Goal: Task Accomplishment & Management: Manage account settings

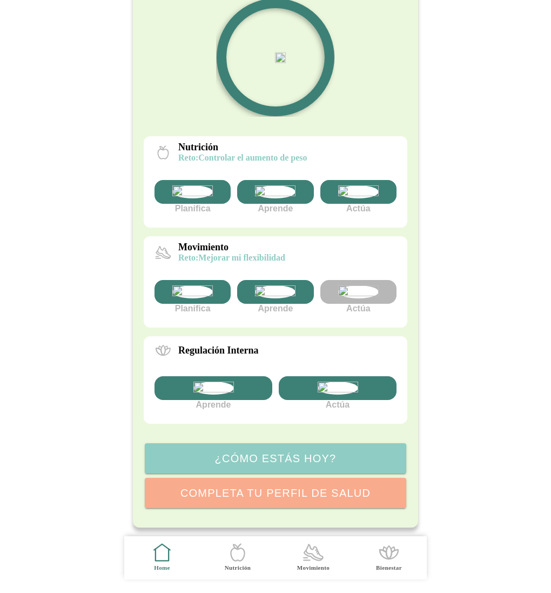
scroll to position [196, 0]
click at [188, 285] on img at bounding box center [192, 291] width 41 height 13
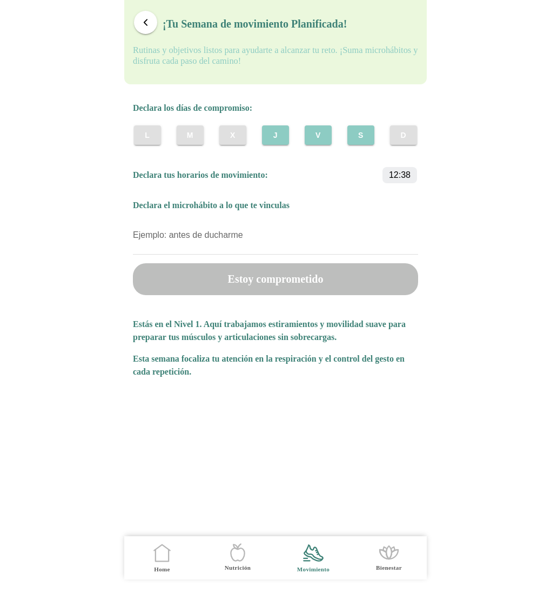
click at [272, 140] on span "J" at bounding box center [275, 135] width 10 height 11
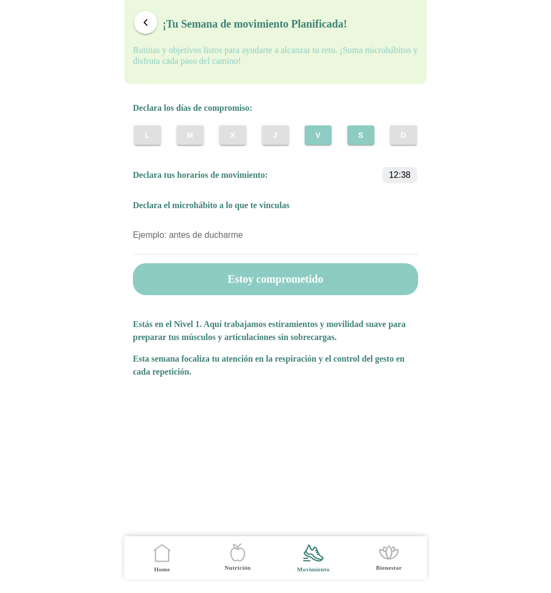
click at [0, 0] on slot "V" at bounding box center [0, 0] width 0 height 0
click at [0, 0] on slot "S" at bounding box center [0, 0] width 0 height 0
click at [142, 24] on span "button" at bounding box center [145, 22] width 10 height 10
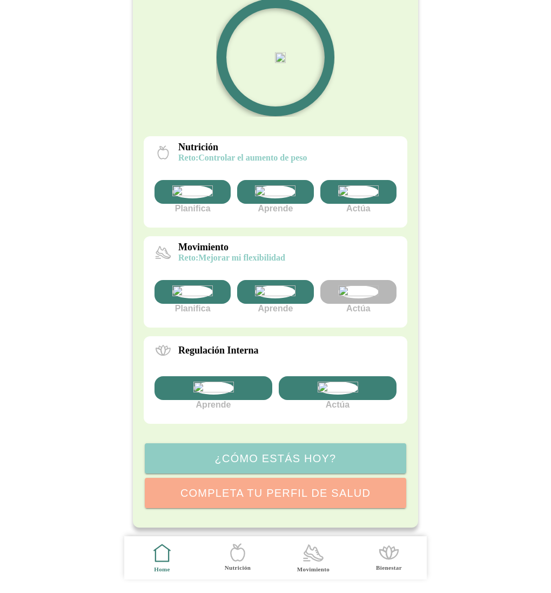
click at [202, 285] on img at bounding box center [192, 291] width 41 height 13
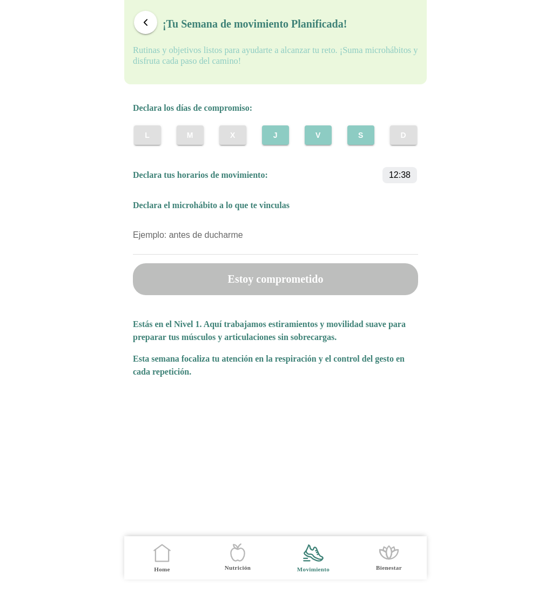
click at [276, 140] on span "J" at bounding box center [275, 135] width 10 height 11
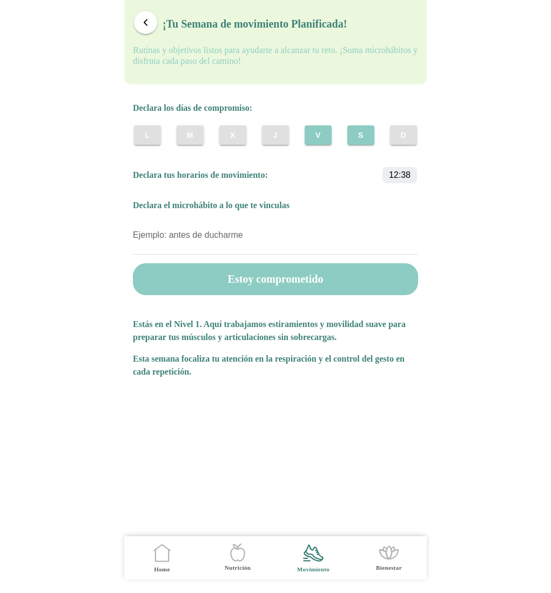
click at [0, 0] on slot "V" at bounding box center [0, 0] width 0 height 0
click at [358, 138] on span "S" at bounding box center [361, 135] width 10 height 11
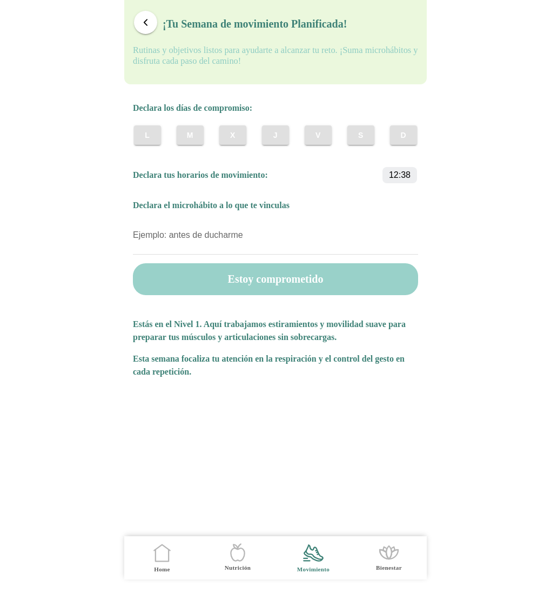
click at [284, 280] on button "Estoy comprometido" at bounding box center [275, 279] width 285 height 32
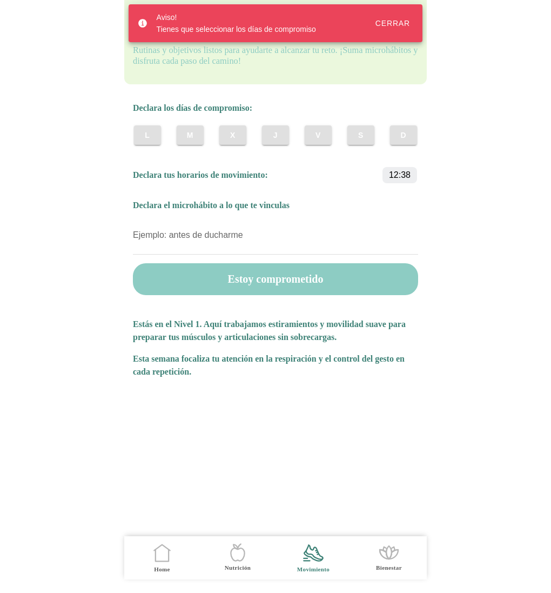
click at [406, 19] on div "Cerrar" at bounding box center [393, 23] width 35 height 9
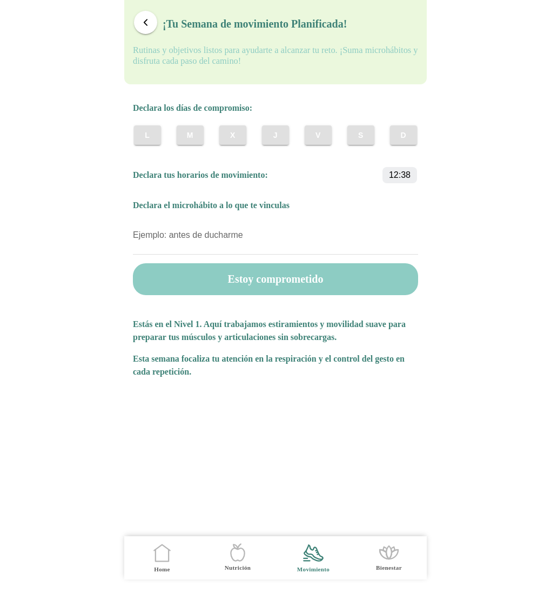
click at [143, 19] on span "button" at bounding box center [145, 22] width 10 height 10
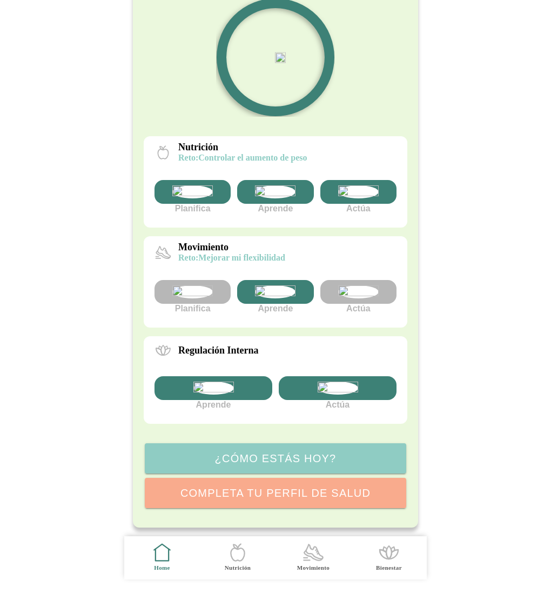
scroll to position [196, 0]
click at [196, 285] on img at bounding box center [192, 291] width 41 height 13
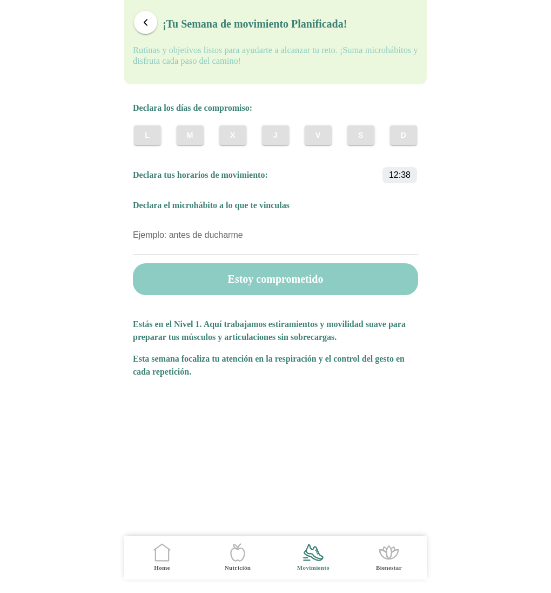
click at [150, 22] on span "button" at bounding box center [145, 22] width 10 height 10
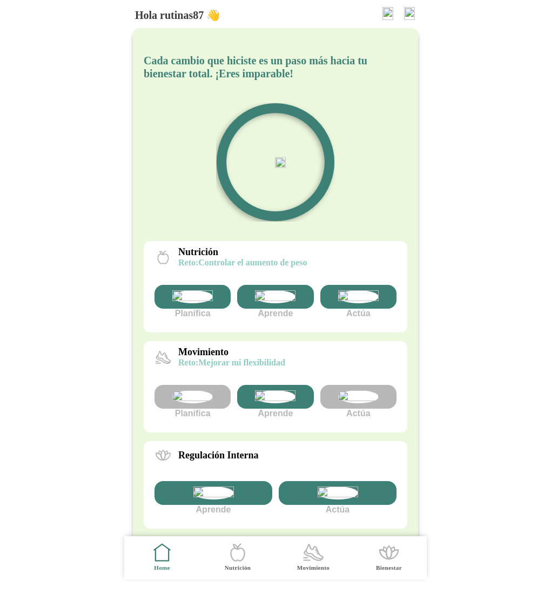
click at [197, 403] on img at bounding box center [192, 396] width 41 height 13
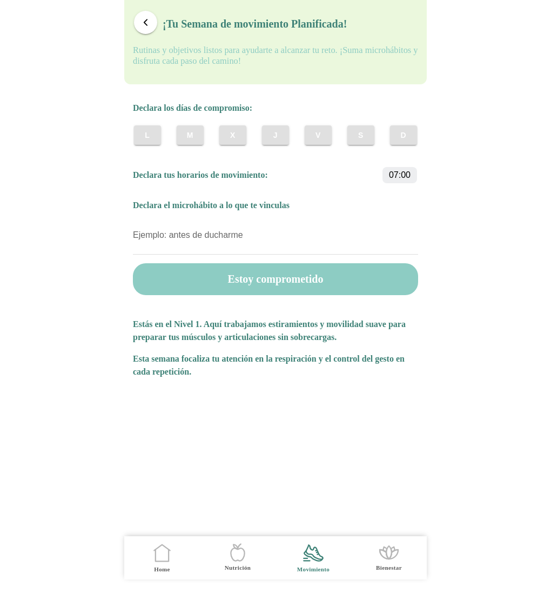
click at [150, 21] on span "button" at bounding box center [145, 22] width 10 height 10
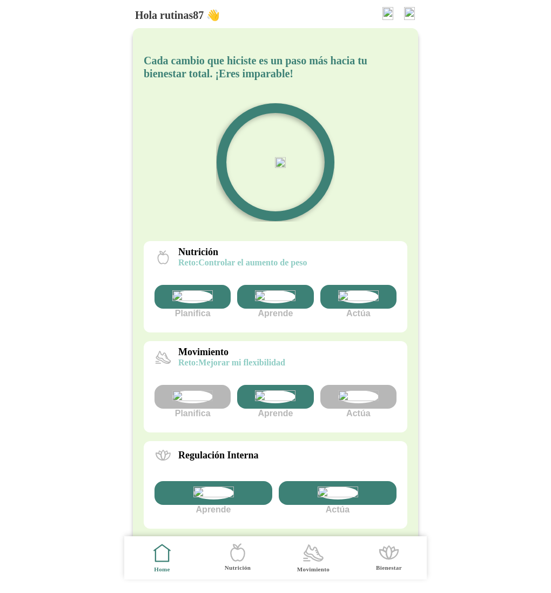
click at [190, 403] on img at bounding box center [192, 396] width 41 height 13
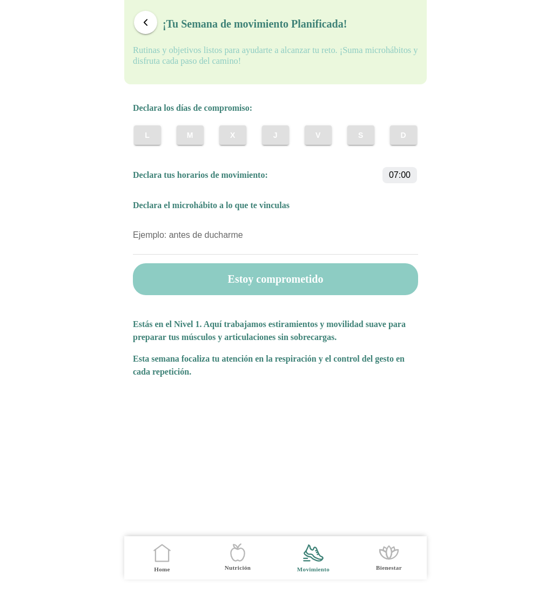
click at [149, 18] on span "button" at bounding box center [145, 22] width 10 height 10
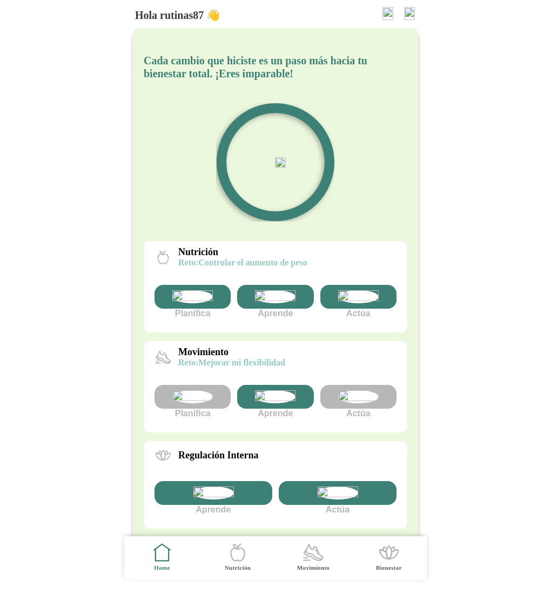
click at [196, 403] on img at bounding box center [192, 396] width 41 height 13
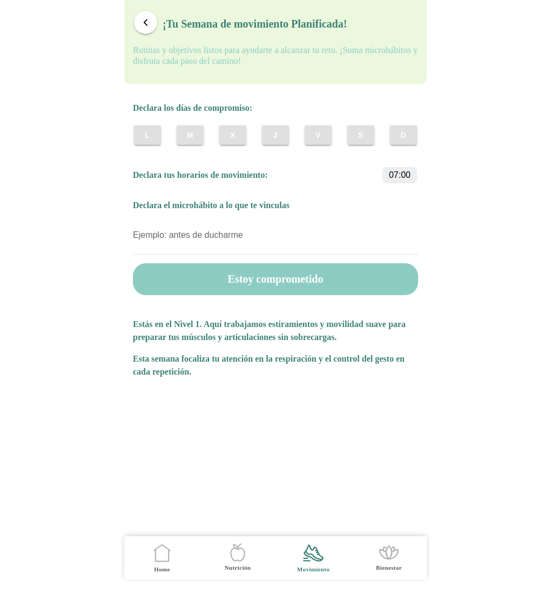
click at [145, 23] on span "button" at bounding box center [145, 22] width 10 height 10
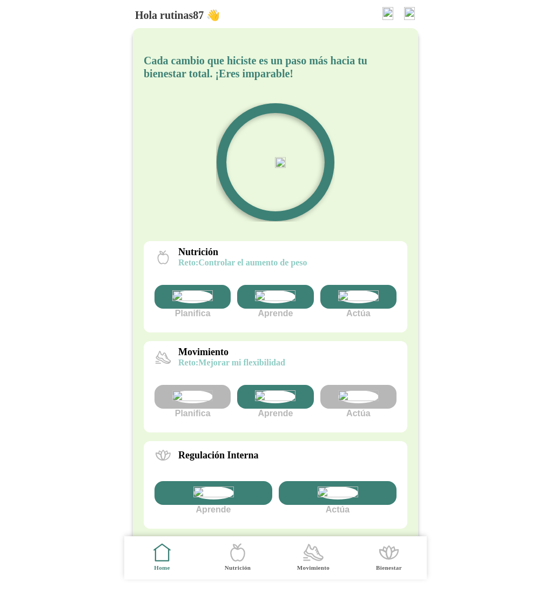
click at [195, 403] on img at bounding box center [192, 396] width 41 height 13
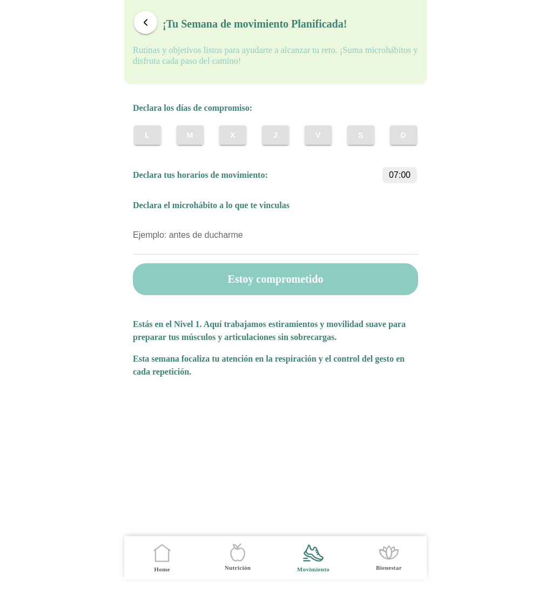
click at [143, 22] on span "button" at bounding box center [145, 22] width 10 height 10
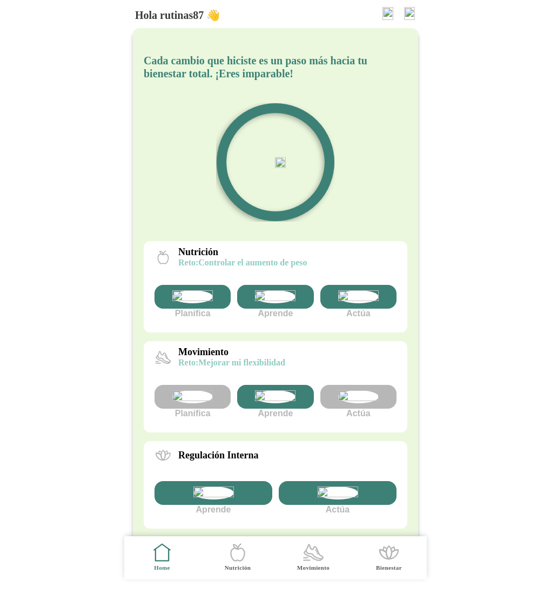
scroll to position [196, 0]
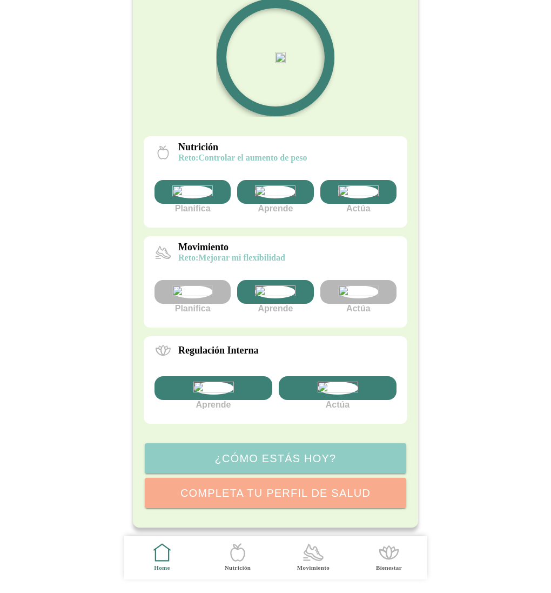
click at [193, 285] on img at bounding box center [192, 291] width 41 height 13
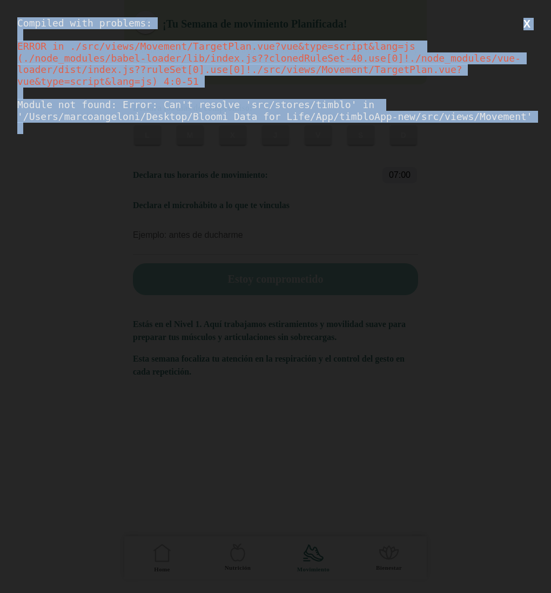
drag, startPoint x: 14, startPoint y: 21, endPoint x: 236, endPoint y: 197, distance: 284.2
click at [236, 197] on div "Compiled with problems: X ERROR in ./src/views/Movement/TargetPlan.vue?vue&type…" at bounding box center [275, 296] width 551 height 593
copy div "Compiled with problems: X ERROR in ./src/views/Movement/TargetPlan.vue?vue&type…"
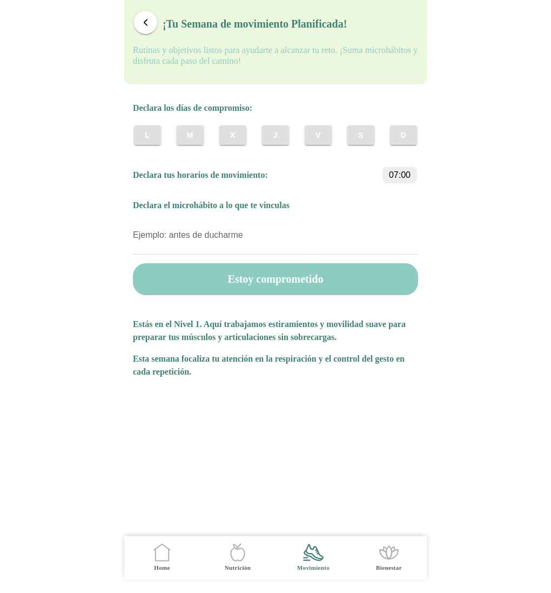
click at [144, 24] on span "button" at bounding box center [145, 22] width 10 height 10
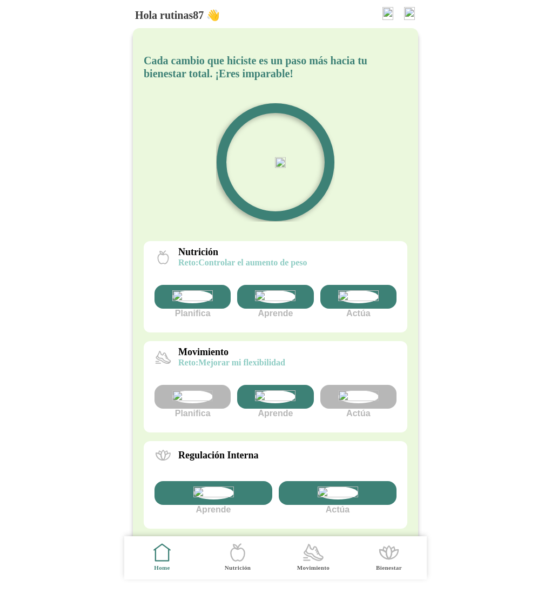
click at [193, 403] on img at bounding box center [192, 396] width 41 height 13
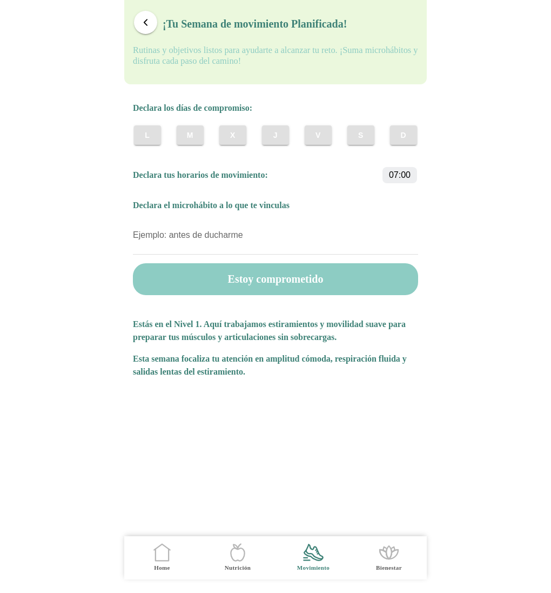
click at [149, 17] on span "button" at bounding box center [145, 22] width 10 height 10
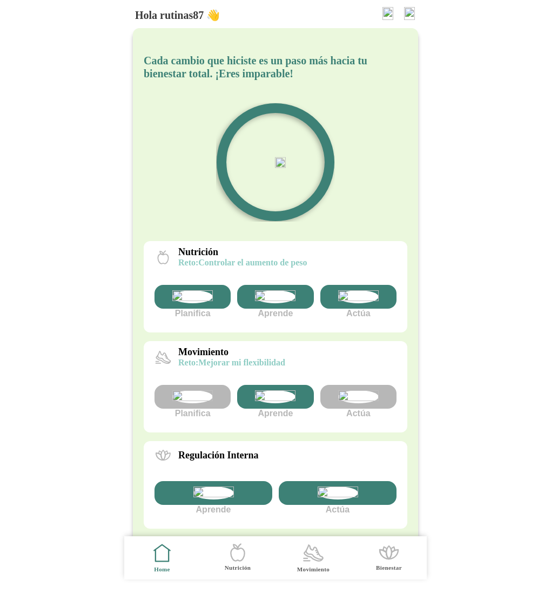
click at [371, 403] on img at bounding box center [358, 396] width 41 height 13
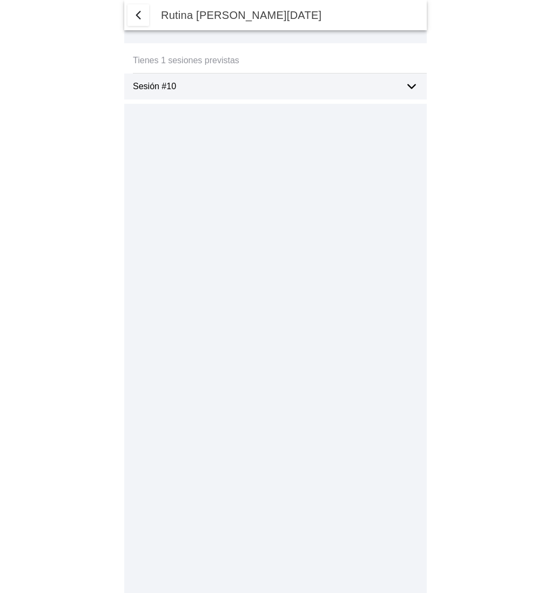
click at [136, 17] on span "button" at bounding box center [138, 15] width 13 height 13
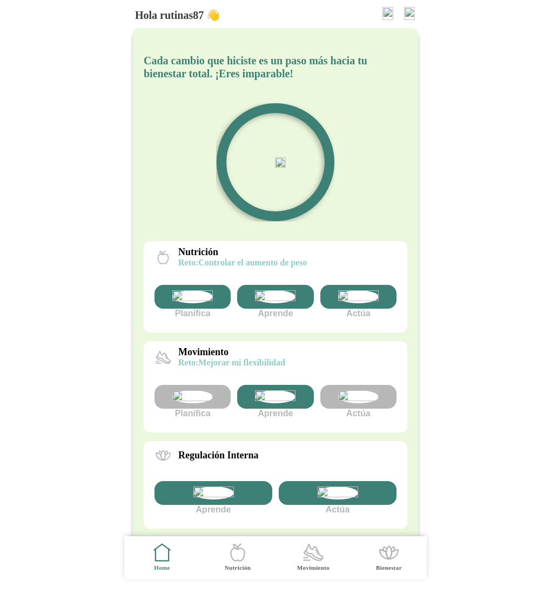
click at [188, 403] on img at bounding box center [192, 396] width 41 height 13
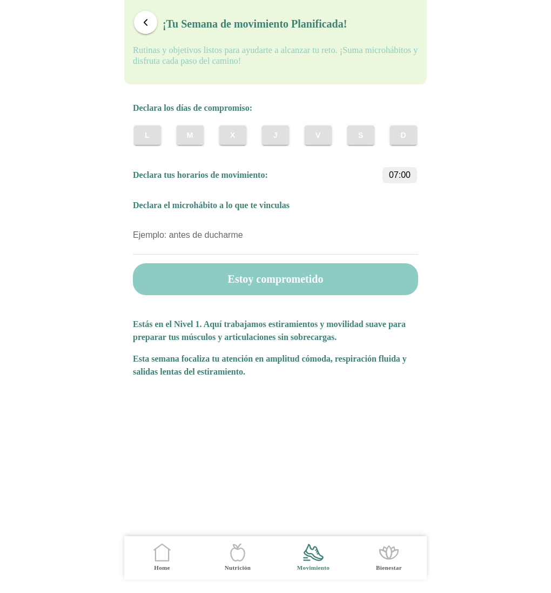
click at [144, 29] on button "button" at bounding box center [145, 22] width 23 height 23
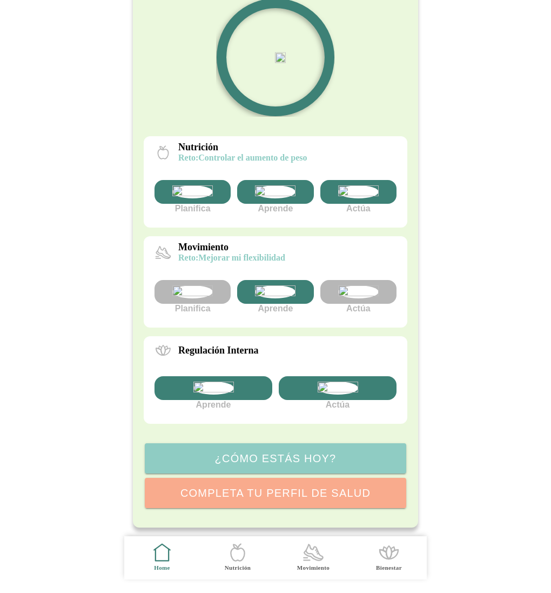
scroll to position [196, 0]
click at [200, 285] on img at bounding box center [192, 291] width 41 height 13
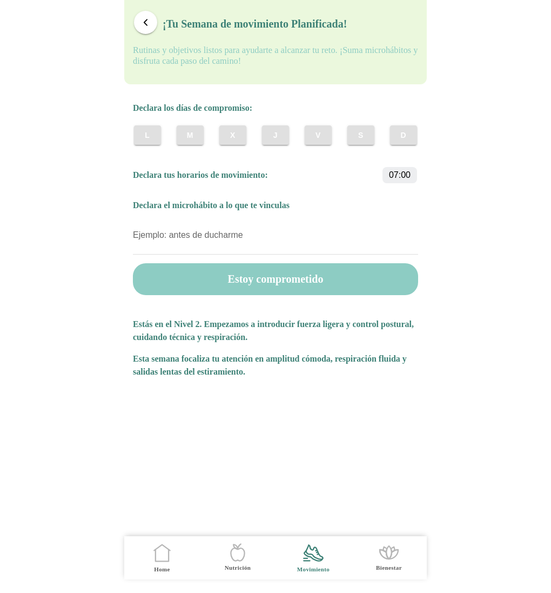
click at [279, 140] on span "J" at bounding box center [275, 135] width 10 height 11
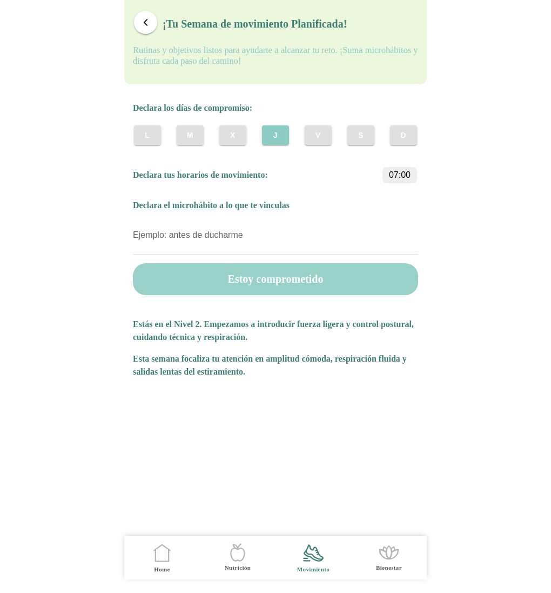
click at [278, 279] on button "Estoy comprometido" at bounding box center [275, 279] width 285 height 32
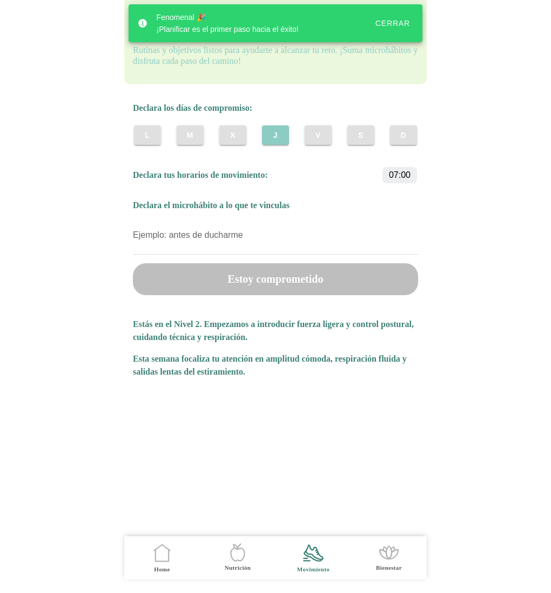
click at [397, 29] on button "Cerrar" at bounding box center [392, 23] width 51 height 19
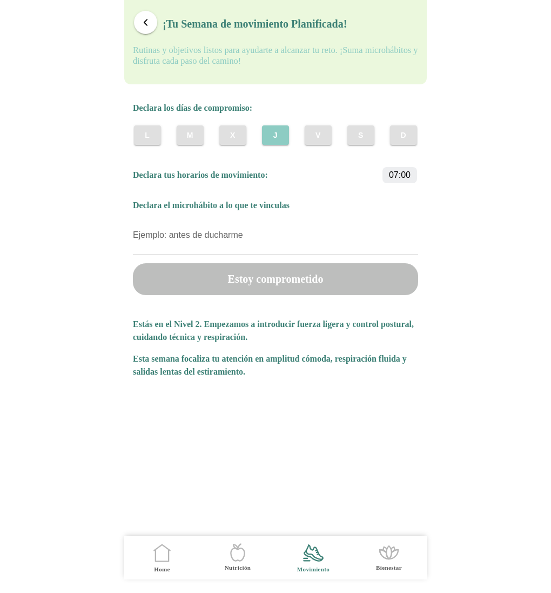
click at [151, 20] on button "button" at bounding box center [145, 22] width 23 height 23
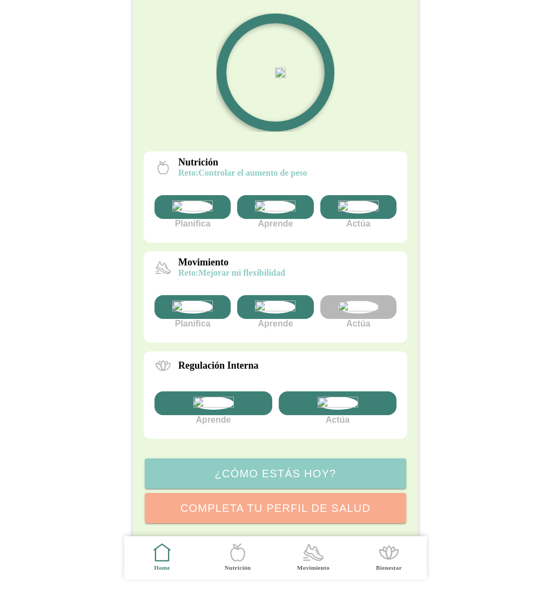
scroll to position [100, 0]
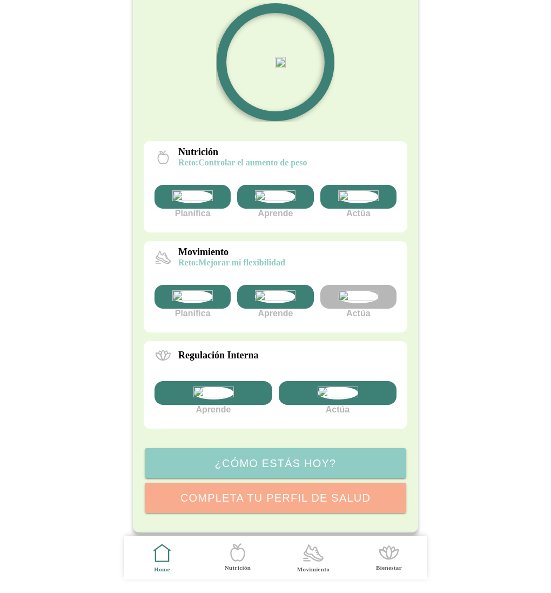
click at [205, 303] on img at bounding box center [192, 296] width 41 height 13
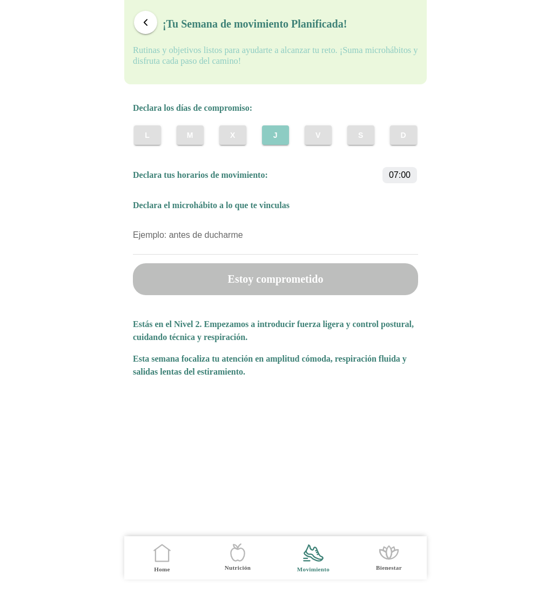
click at [314, 138] on span "V" at bounding box center [318, 135] width 10 height 11
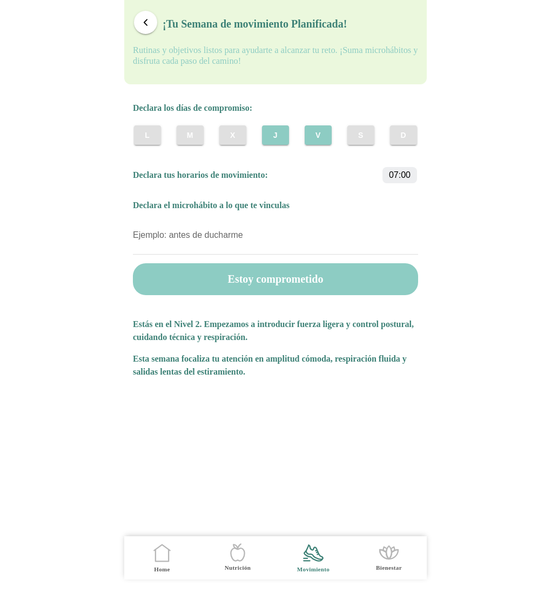
click at [353, 138] on button "S" at bounding box center [360, 134] width 27 height 19
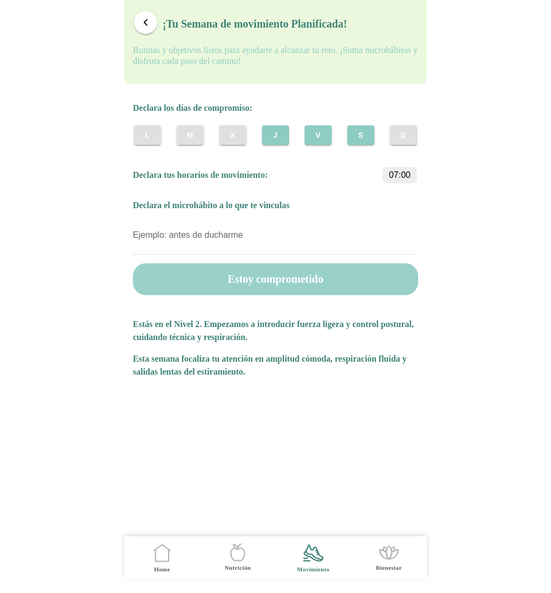
click at [263, 284] on button "Estoy comprometido" at bounding box center [275, 279] width 285 height 32
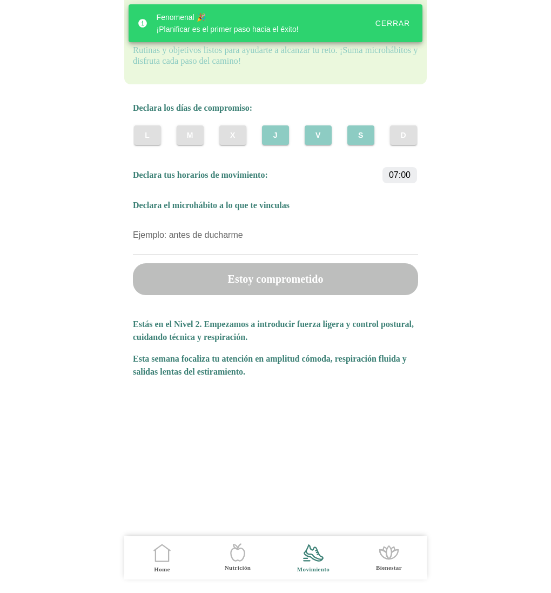
click at [400, 22] on div "Cerrar" at bounding box center [393, 23] width 35 height 9
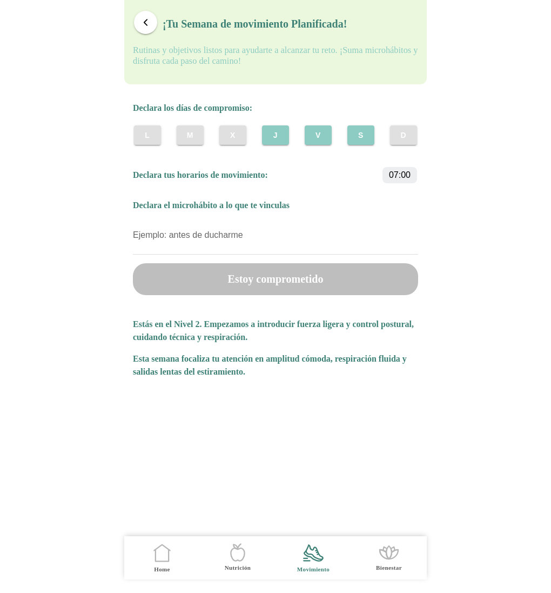
click at [150, 15] on button "button" at bounding box center [145, 22] width 23 height 23
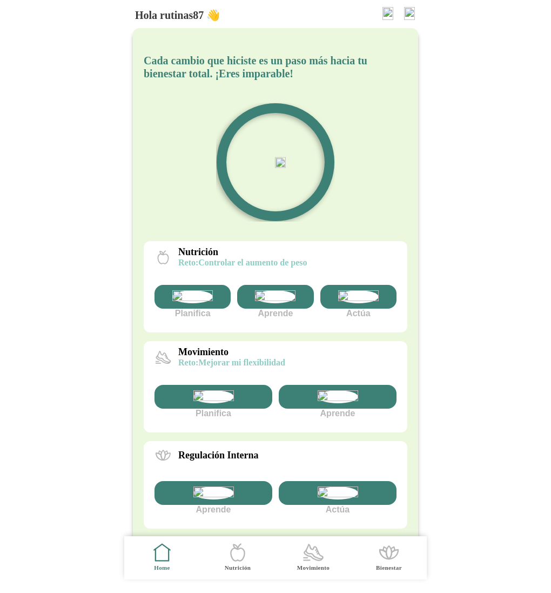
click at [217, 403] on img at bounding box center [213, 396] width 41 height 13
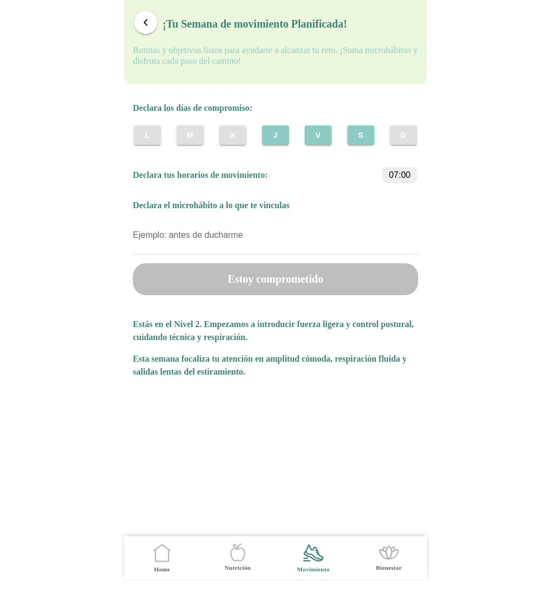
click at [0, 0] on slot "J" at bounding box center [0, 0] width 0 height 0
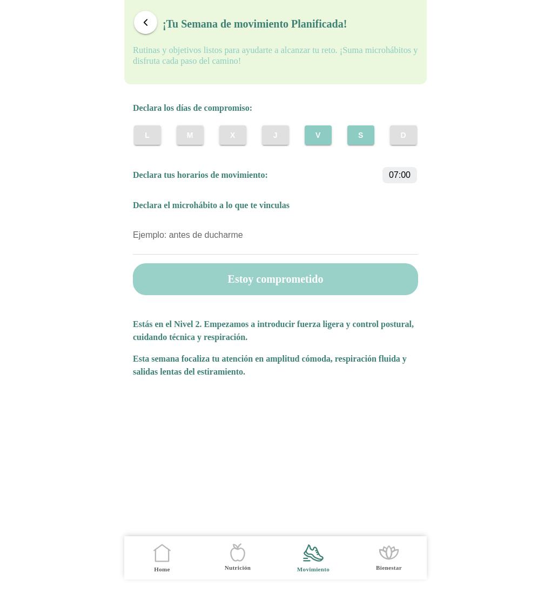
click at [302, 281] on button "Estoy comprometido" at bounding box center [275, 279] width 285 height 32
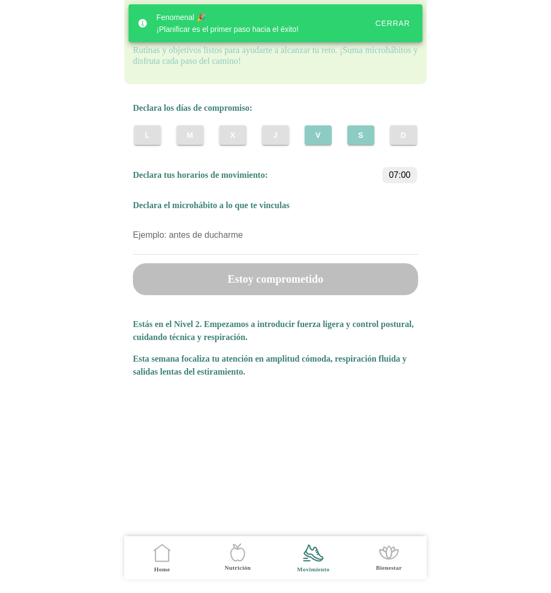
click at [391, 22] on div "Cerrar" at bounding box center [393, 23] width 35 height 9
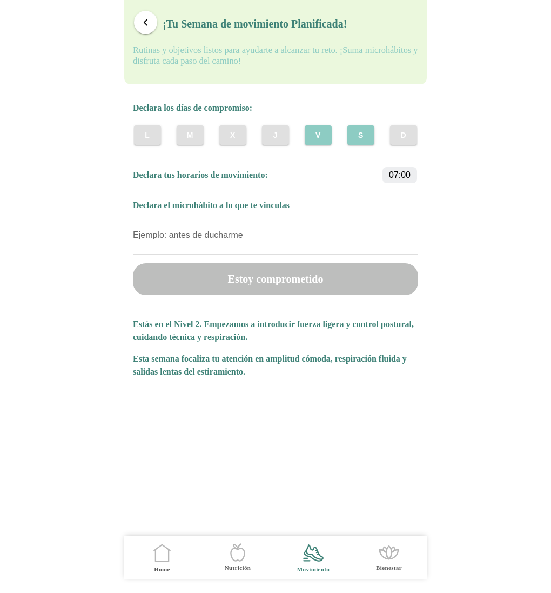
click at [148, 21] on span "button" at bounding box center [145, 22] width 10 height 10
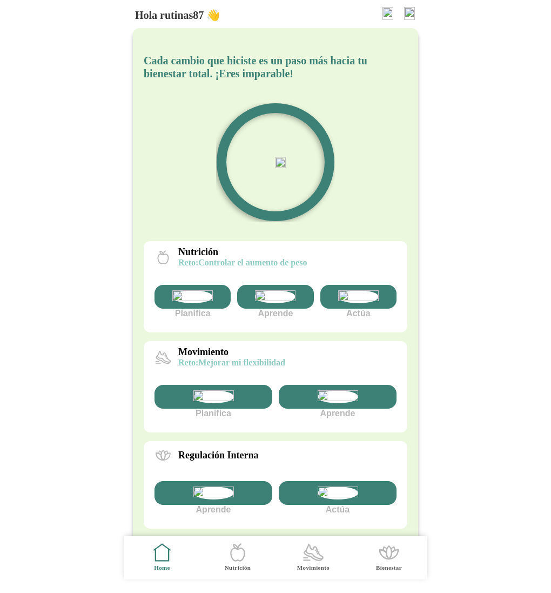
click at [203, 403] on img at bounding box center [213, 396] width 41 height 13
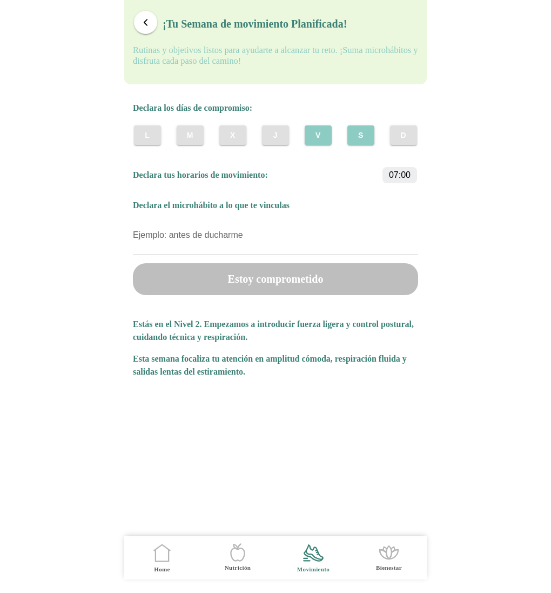
click at [269, 141] on button "J" at bounding box center [275, 134] width 27 height 19
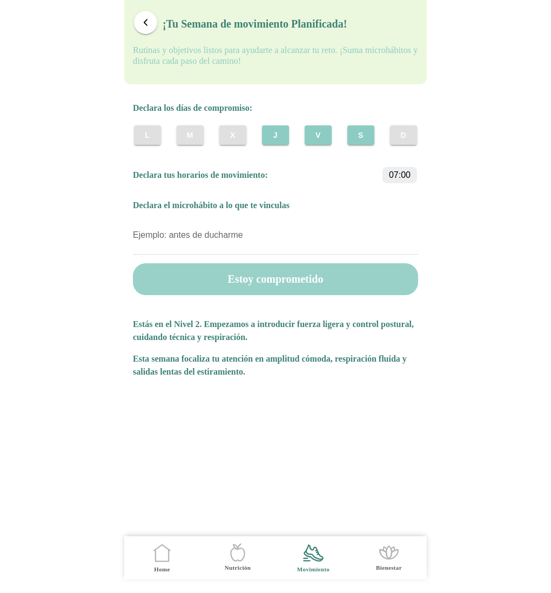
click at [284, 283] on button "Estoy comprometido" at bounding box center [275, 279] width 285 height 32
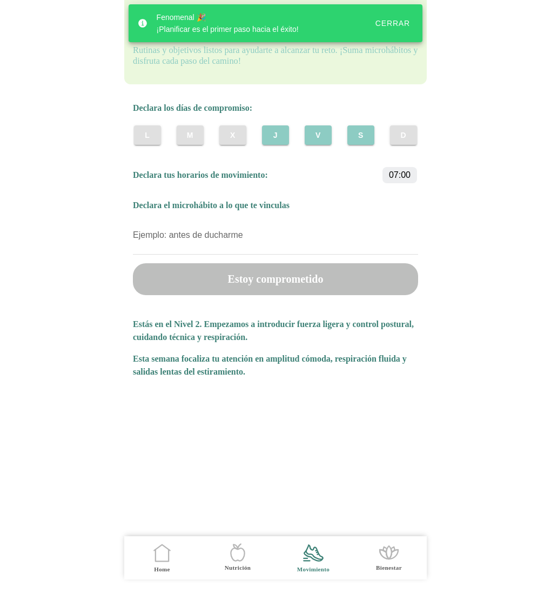
click at [399, 22] on div "Cerrar" at bounding box center [393, 23] width 35 height 9
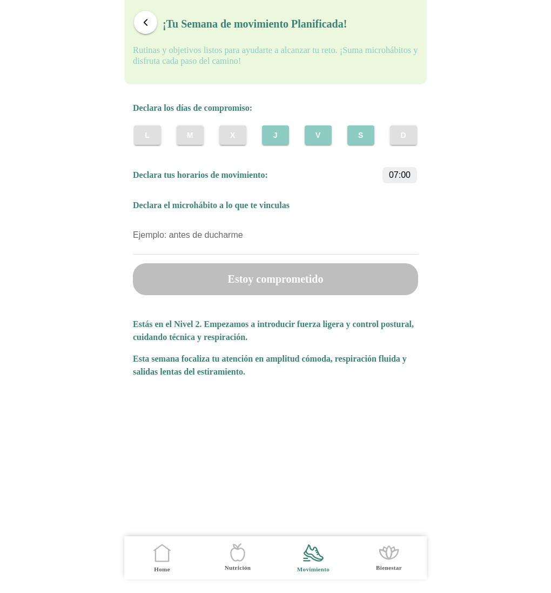
click at [148, 26] on span "button" at bounding box center [145, 22] width 10 height 10
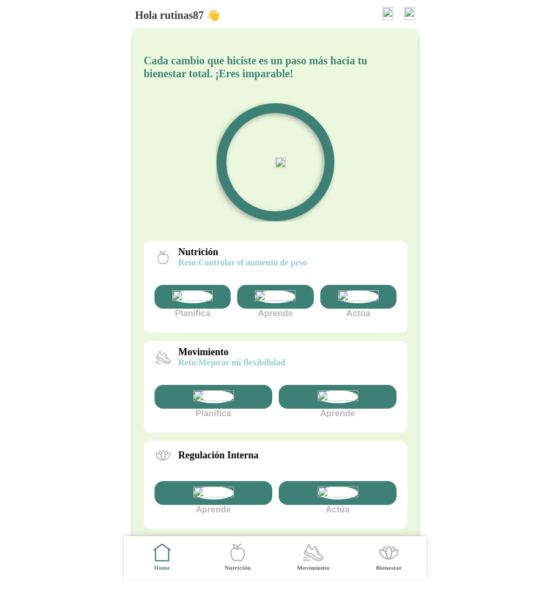
click at [406, 10] on img at bounding box center [409, 13] width 11 height 13
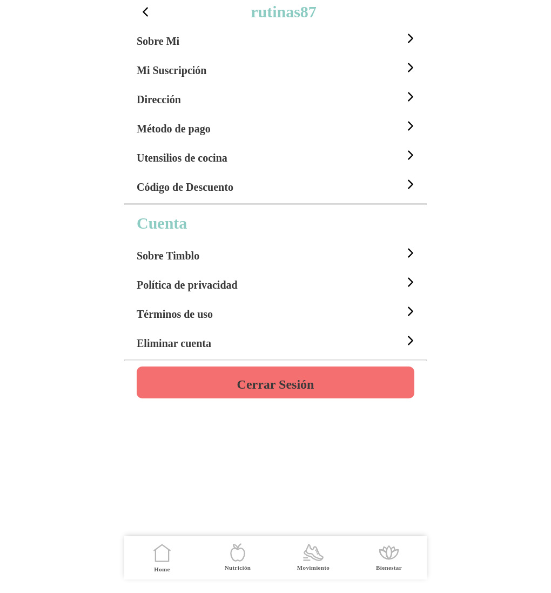
click at [273, 380] on h4 "Cerrar Sesión" at bounding box center [275, 384] width 77 height 13
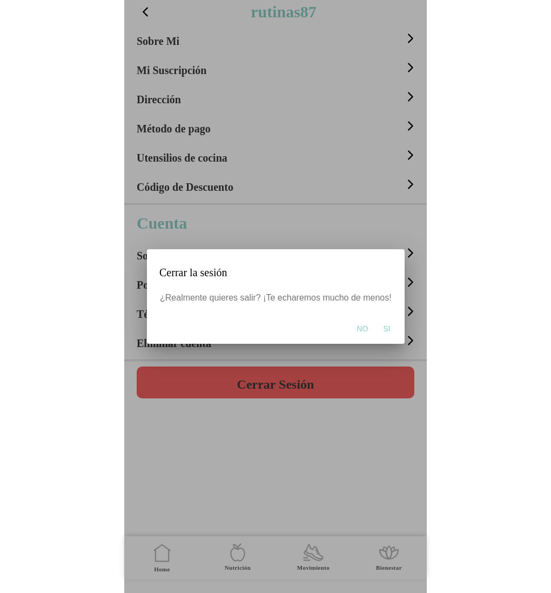
click at [383, 330] on span "Si" at bounding box center [386, 328] width 7 height 11
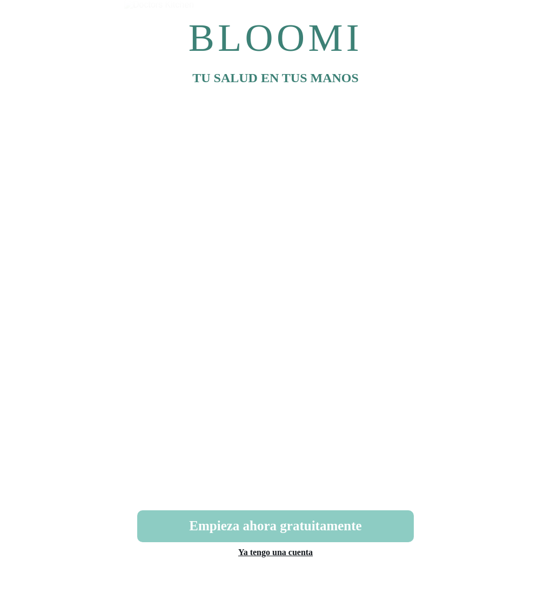
click at [287, 554] on link "Ya tengo una cuenta" at bounding box center [275, 551] width 75 height 9
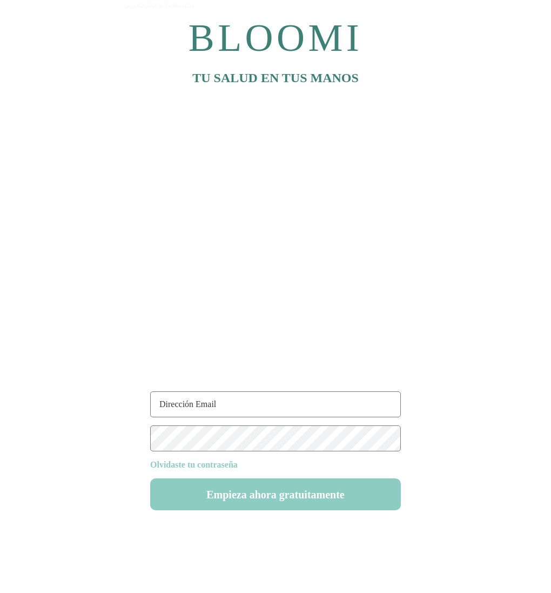
click at [227, 405] on input "text" at bounding box center [275, 404] width 251 height 26
type input "[EMAIL_ADDRESS][DOMAIN_NAME]"
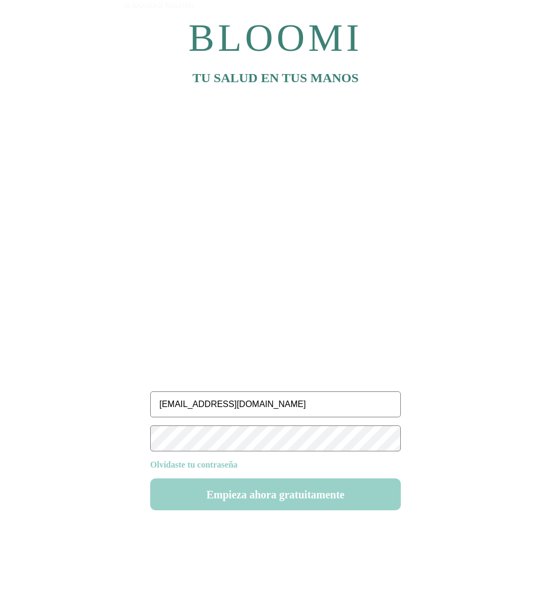
click at [285, 496] on button "Empieza ahora gratuitamente" at bounding box center [275, 494] width 251 height 32
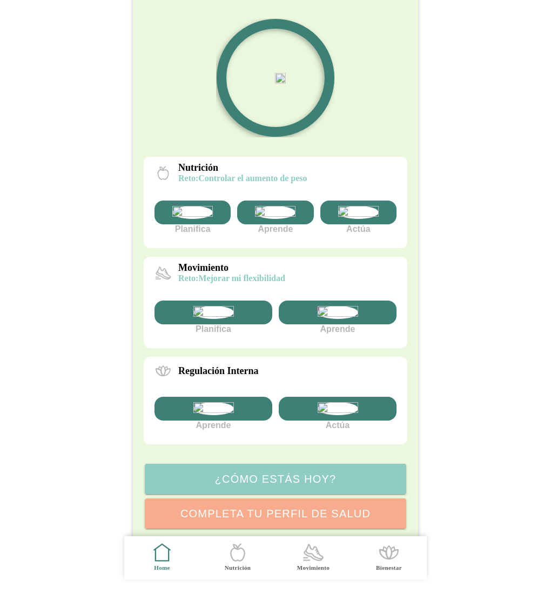
scroll to position [196, 0]
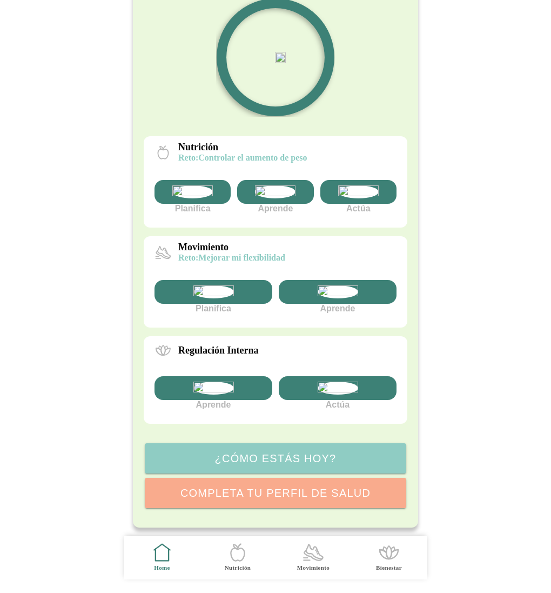
click at [233, 285] on img at bounding box center [213, 291] width 41 height 13
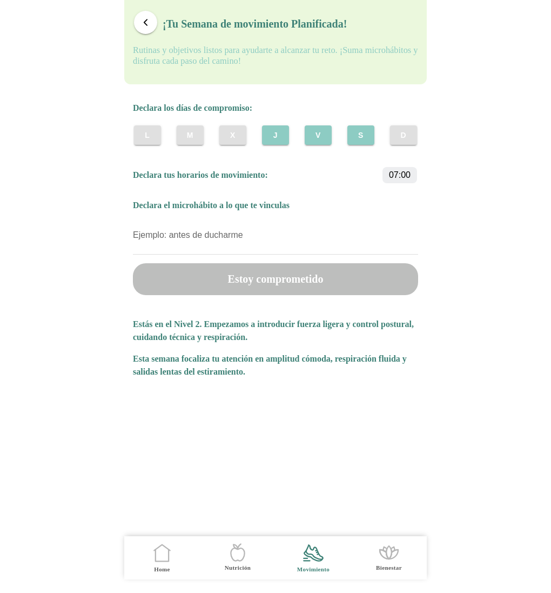
click at [145, 19] on span "button" at bounding box center [145, 22] width 10 height 10
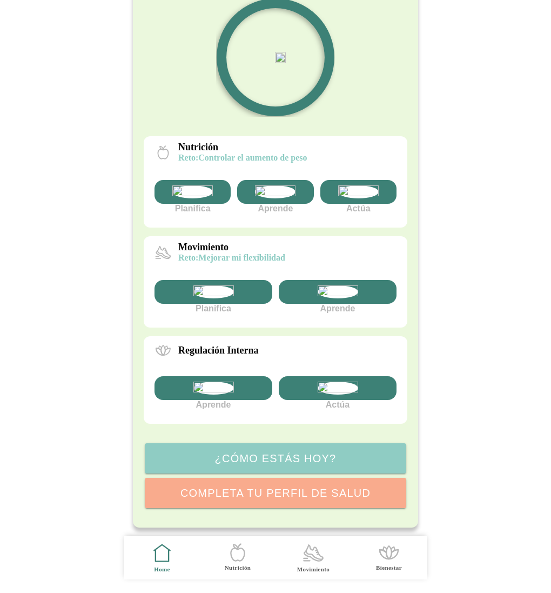
click at [208, 285] on img at bounding box center [213, 291] width 41 height 13
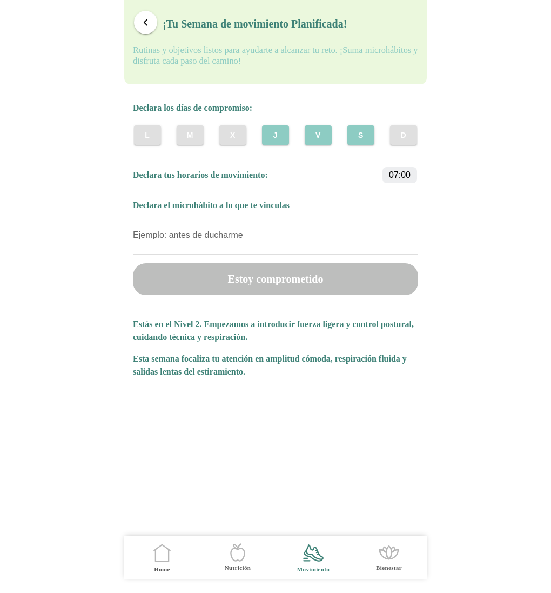
click at [144, 21] on span "button" at bounding box center [145, 22] width 10 height 10
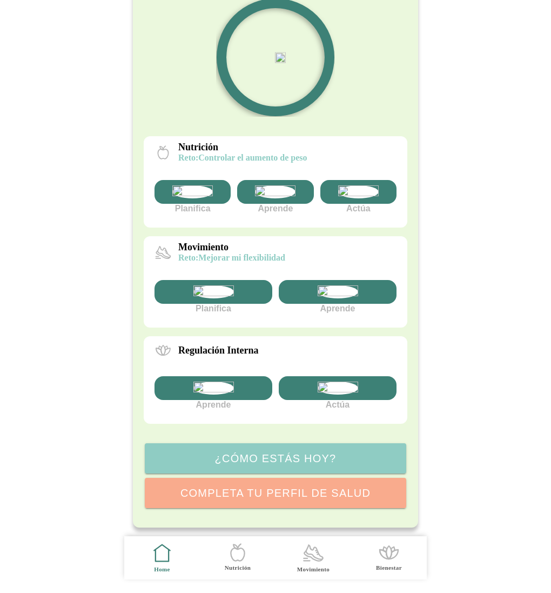
click at [144, 21] on div "Cada cambio que hiciste es un paso más hacia tu bienestar total. ¡Eres imparabl…" at bounding box center [276, 30] width 264 height 178
click at [226, 285] on img at bounding box center [213, 291] width 41 height 13
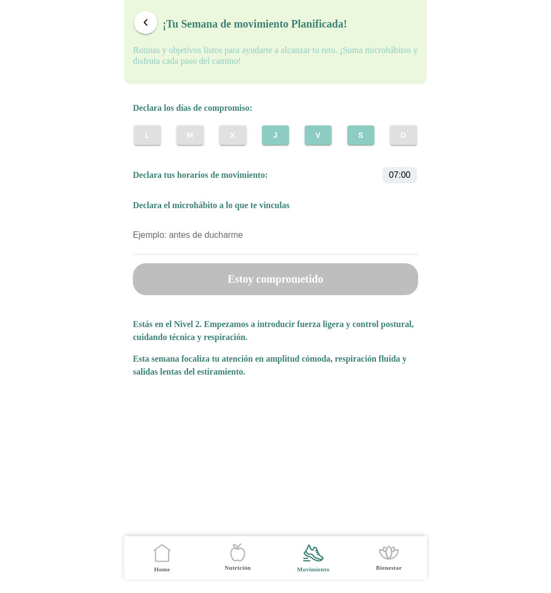
click at [282, 131] on button "J" at bounding box center [275, 134] width 27 height 19
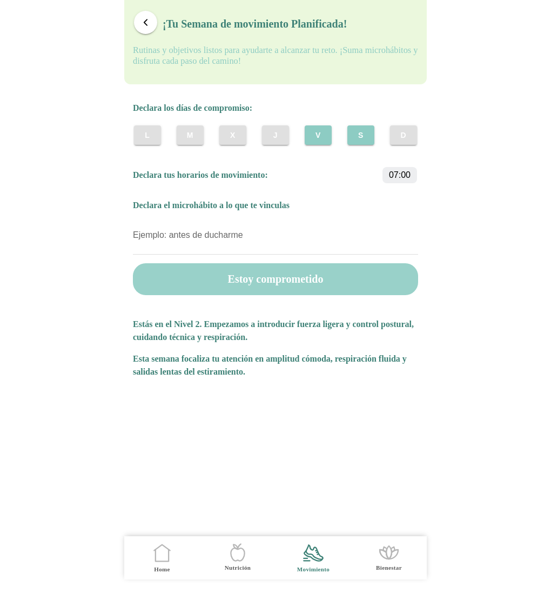
click at [295, 284] on button "Estoy comprometido" at bounding box center [275, 279] width 285 height 32
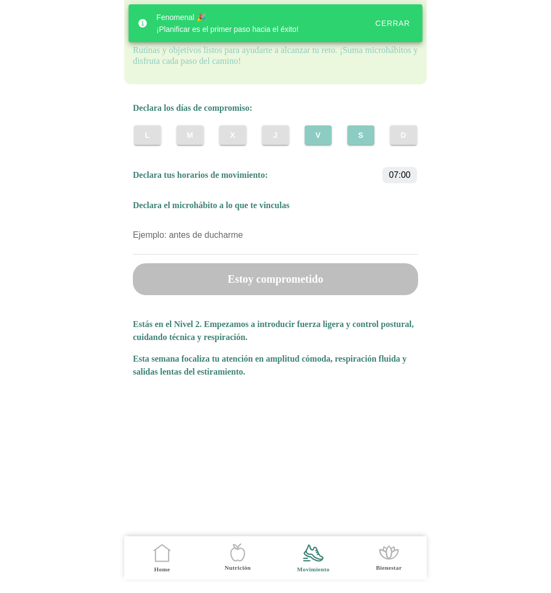
click at [399, 27] on button "Cerrar" at bounding box center [392, 23] width 51 height 19
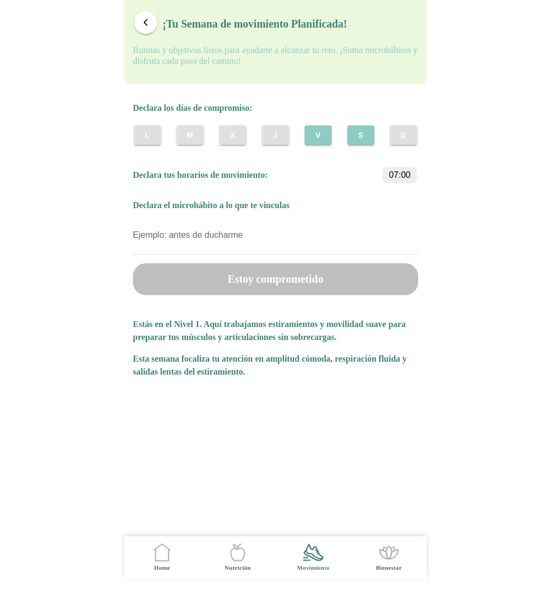
click at [149, 22] on span "button" at bounding box center [145, 22] width 10 height 10
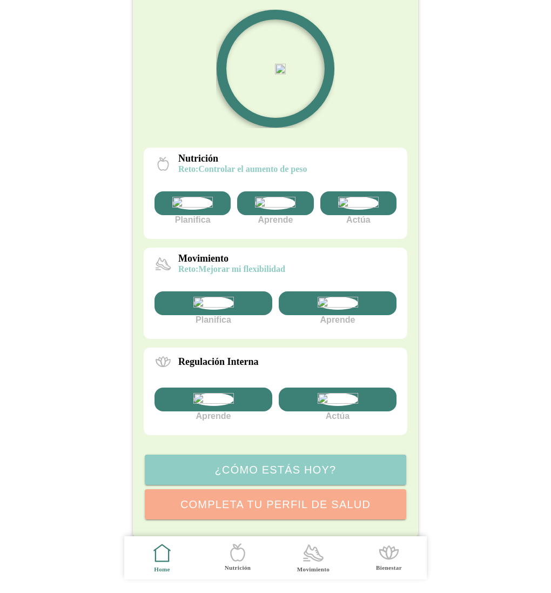
scroll to position [196, 0]
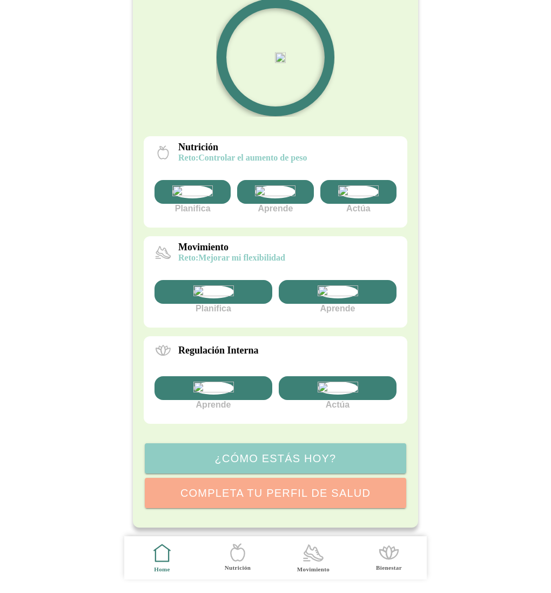
click at [217, 285] on img at bounding box center [213, 291] width 41 height 13
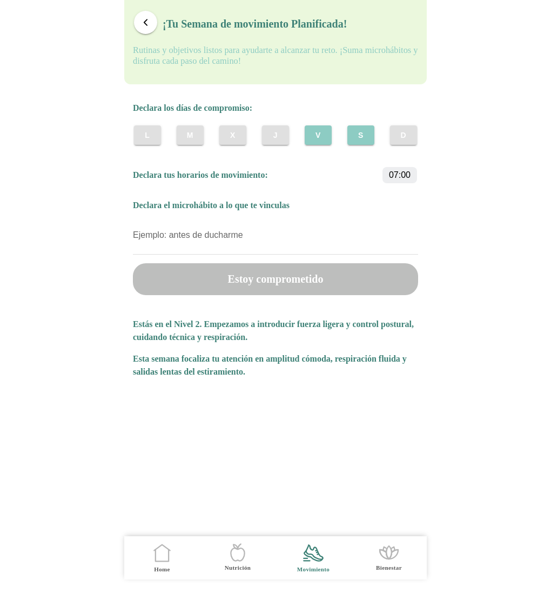
click at [0, 0] on slot "J" at bounding box center [0, 0] width 0 height 0
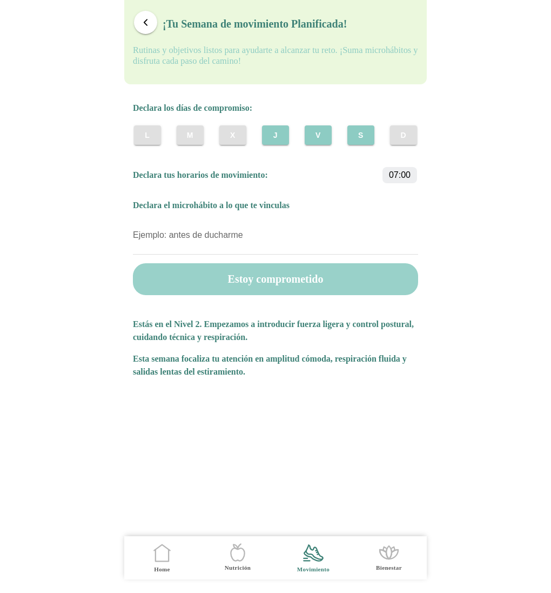
click at [285, 282] on button "Estoy comprometido" at bounding box center [275, 279] width 285 height 32
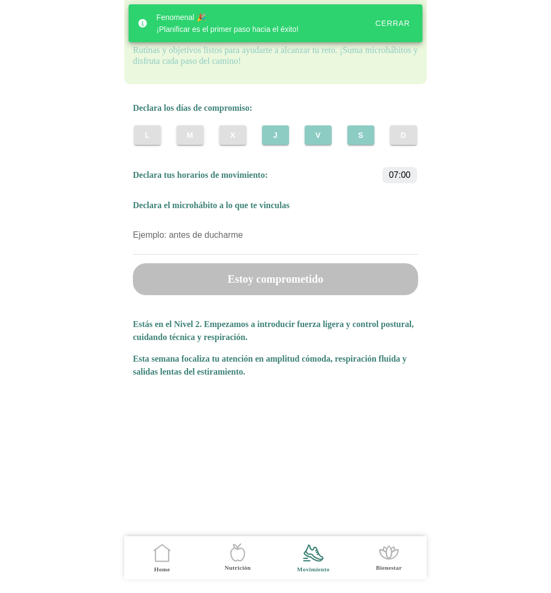
click at [397, 28] on button "Cerrar" at bounding box center [392, 23] width 51 height 19
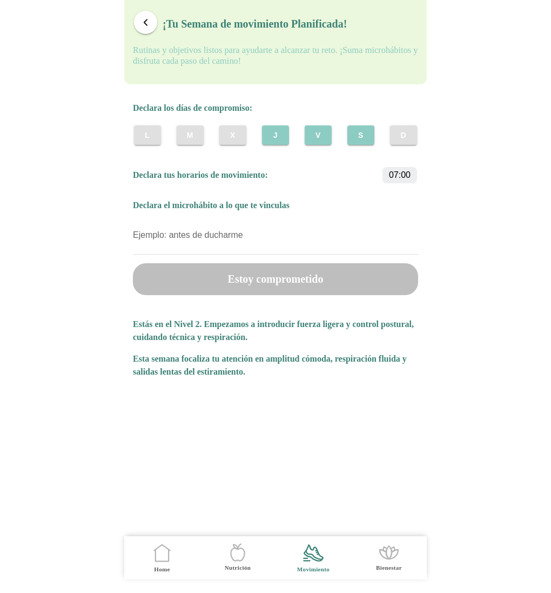
click at [141, 26] on span "button" at bounding box center [145, 22] width 10 height 10
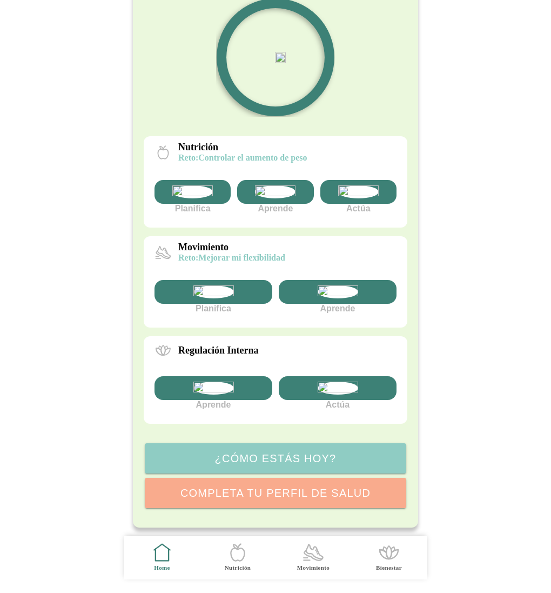
scroll to position [196, 0]
click at [239, 280] on div at bounding box center [214, 292] width 118 height 24
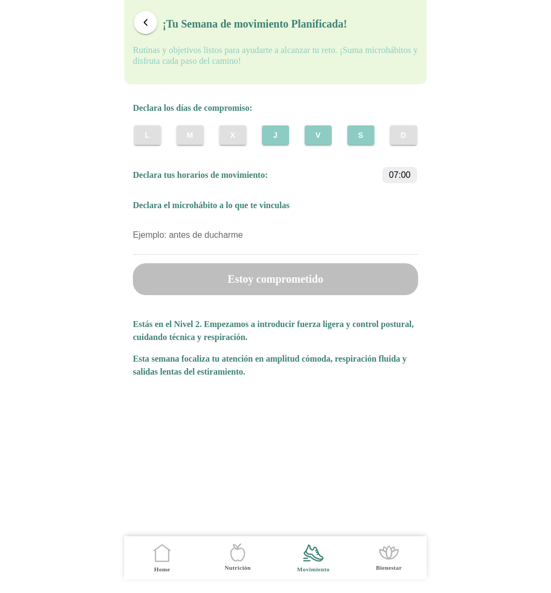
click at [138, 23] on button "button" at bounding box center [145, 22] width 23 height 23
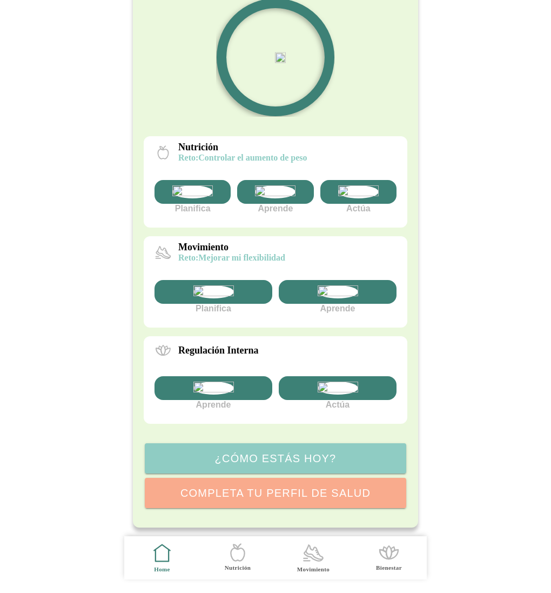
click at [346, 285] on img at bounding box center [338, 291] width 41 height 13
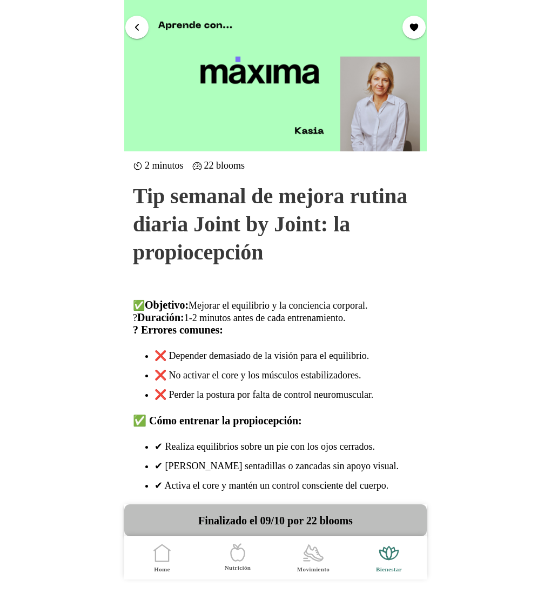
click at [135, 31] on span "button" at bounding box center [137, 27] width 10 height 10
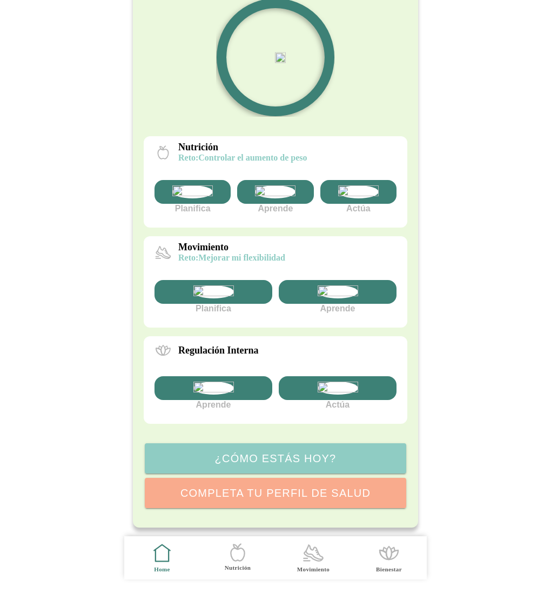
click at [316, 567] on ion-label "Movimiento" at bounding box center [313, 569] width 32 height 8
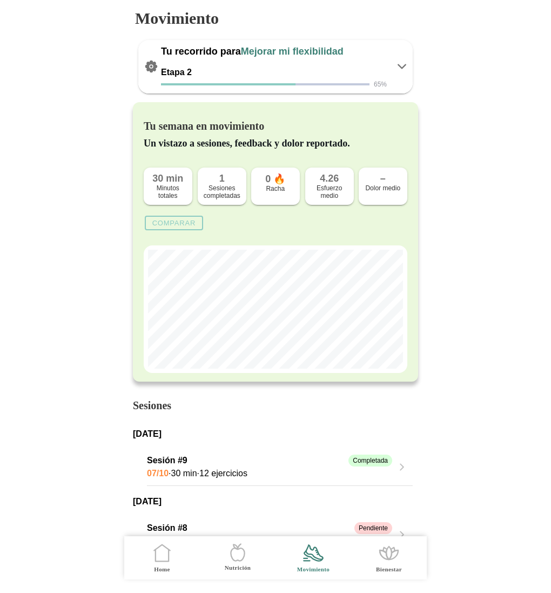
click at [406, 62] on icon at bounding box center [402, 66] width 13 height 13
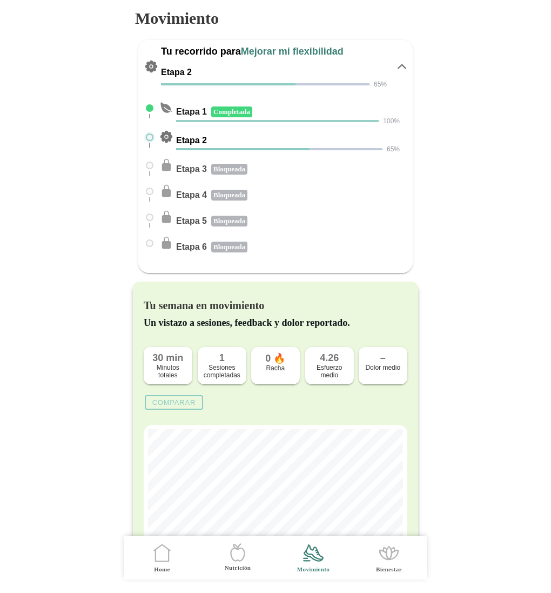
click at [406, 62] on icon at bounding box center [402, 66] width 13 height 13
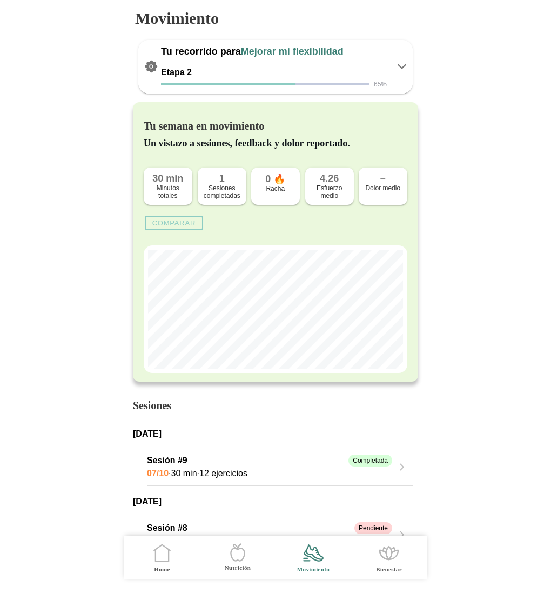
click at [162, 557] on icon ".cls-1 { stroke-width: 0px; } .cls-1, .cls-2 { fill: none; } .cls-2 { stroke-li…" at bounding box center [162, 552] width 23 height 23
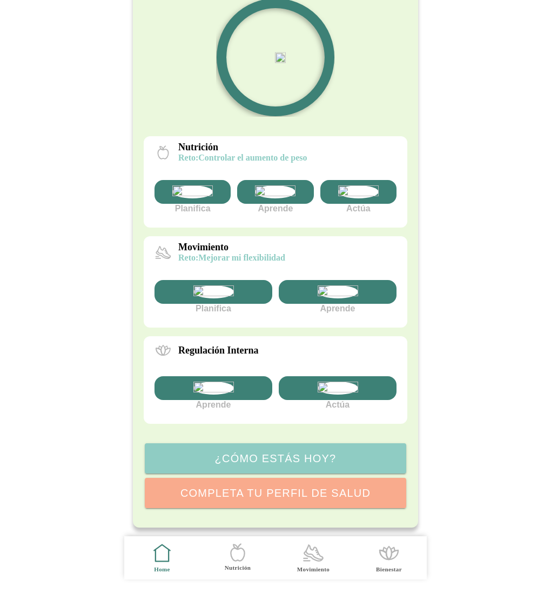
click at [206, 285] on img at bounding box center [213, 291] width 41 height 13
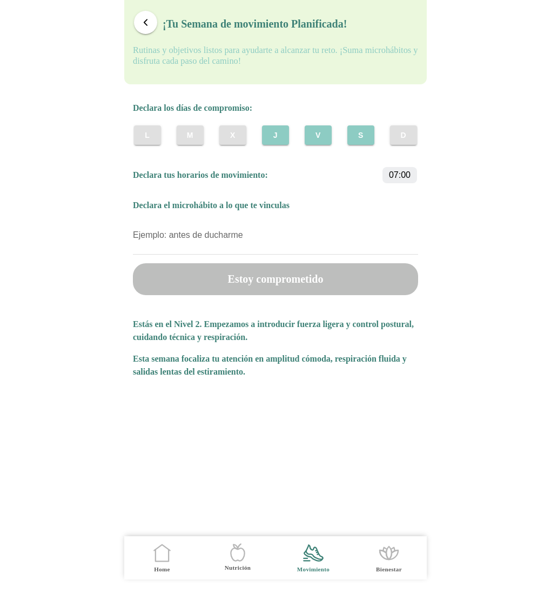
click at [0, 0] on slot "D" at bounding box center [0, 0] width 0 height 0
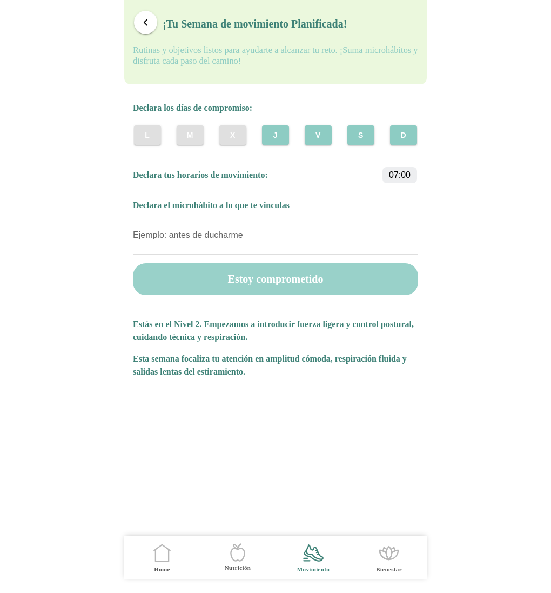
click at [282, 278] on button "Estoy comprometido" at bounding box center [275, 279] width 285 height 32
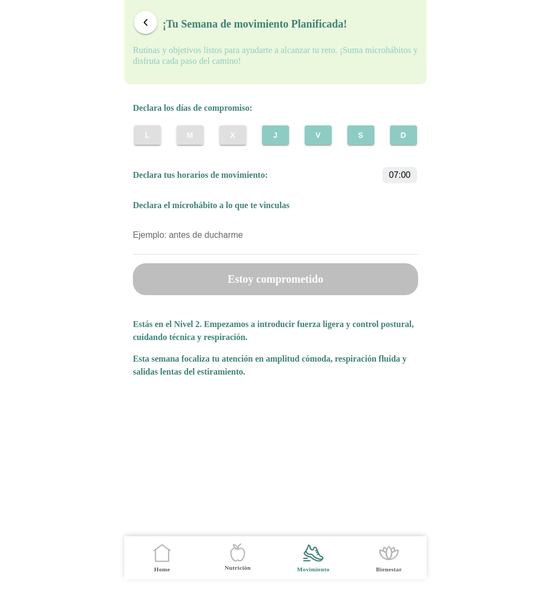
click at [279, 138] on span "J" at bounding box center [275, 135] width 10 height 11
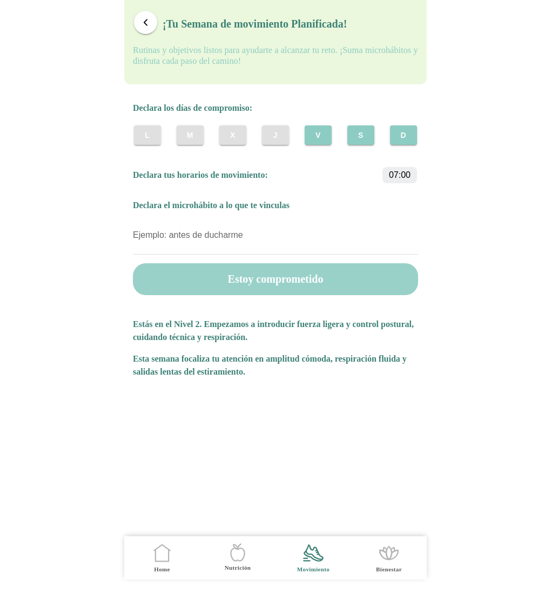
click at [274, 287] on button "Estoy comprometido" at bounding box center [275, 279] width 285 height 32
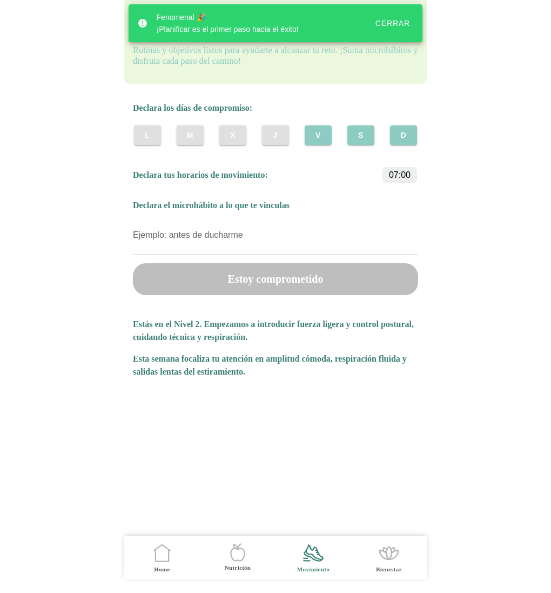
click at [401, 18] on button "Cerrar" at bounding box center [392, 23] width 51 height 19
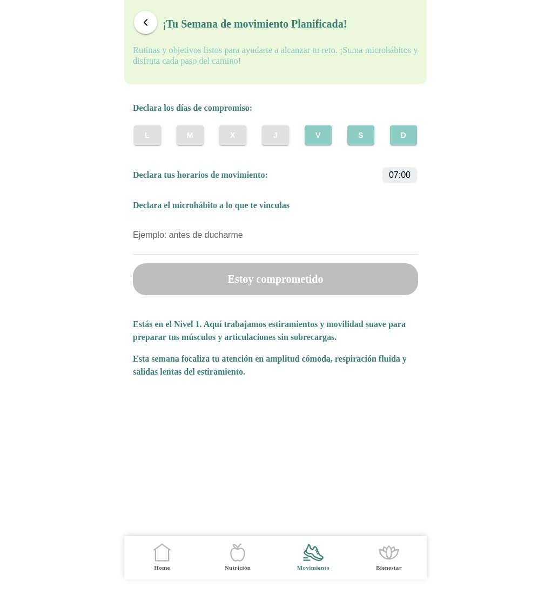
click at [143, 28] on button "button" at bounding box center [145, 22] width 23 height 23
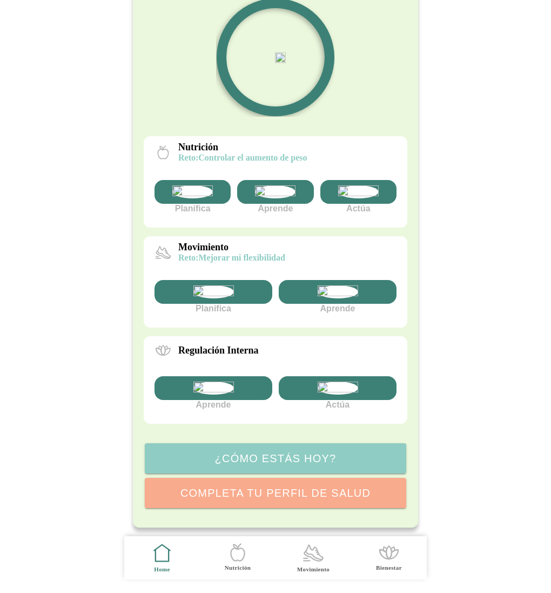
scroll to position [113, 0]
click at [241, 304] on div at bounding box center [214, 292] width 118 height 24
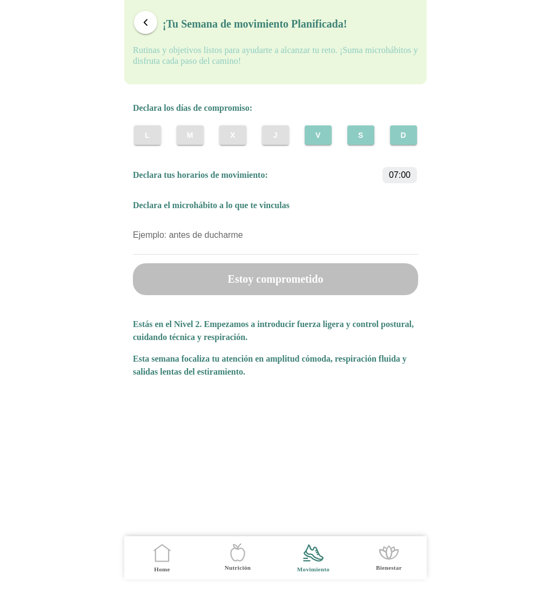
click at [280, 139] on span "J" at bounding box center [275, 135] width 10 height 11
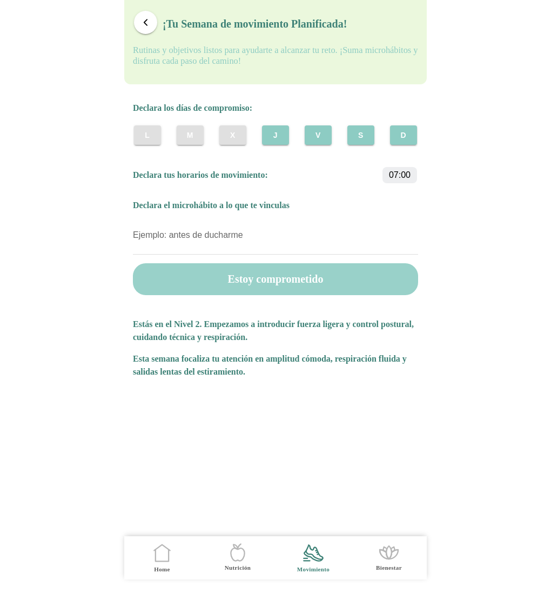
click at [292, 283] on button "Estoy comprometido" at bounding box center [275, 279] width 285 height 32
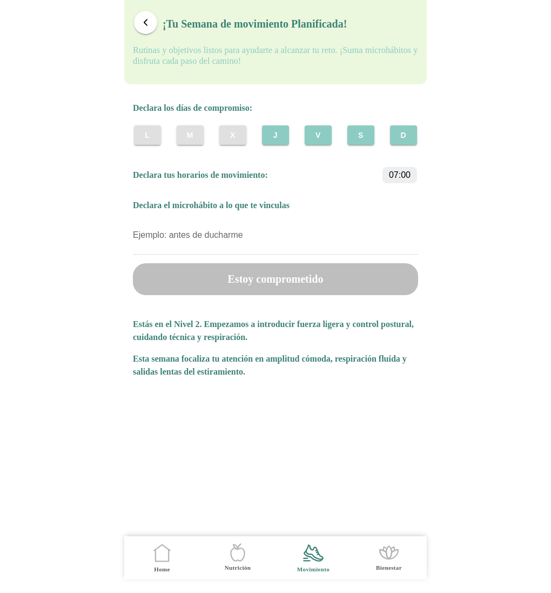
click at [402, 23] on div "Cerrar" at bounding box center [393, 23] width 35 height 9
click at [147, 22] on span "button" at bounding box center [145, 22] width 10 height 10
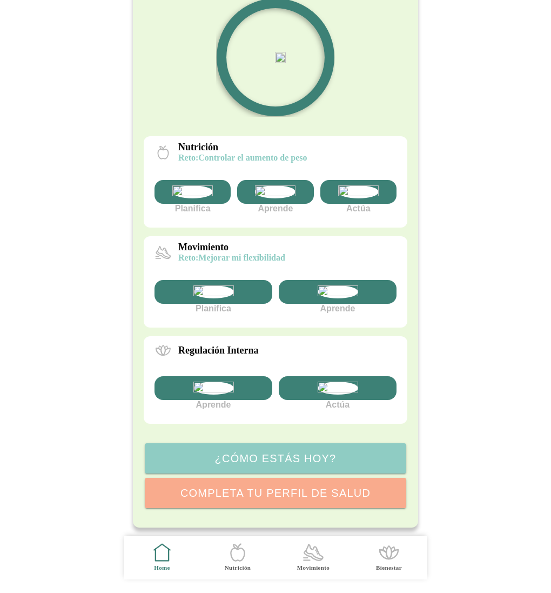
scroll to position [196, 0]
click at [218, 280] on div at bounding box center [214, 292] width 118 height 24
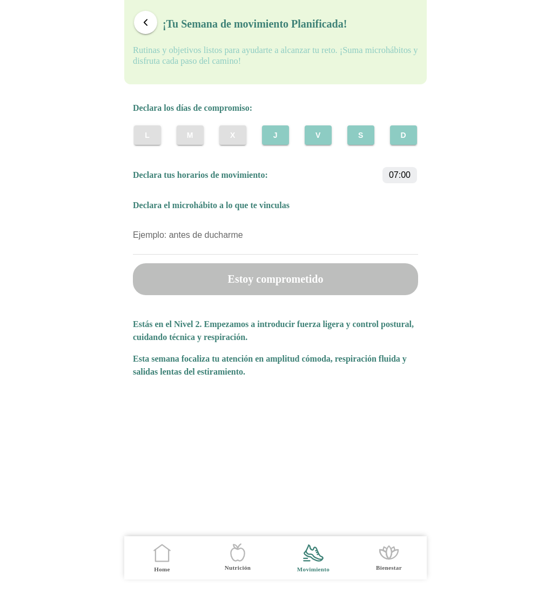
click at [285, 138] on button "J" at bounding box center [275, 134] width 27 height 19
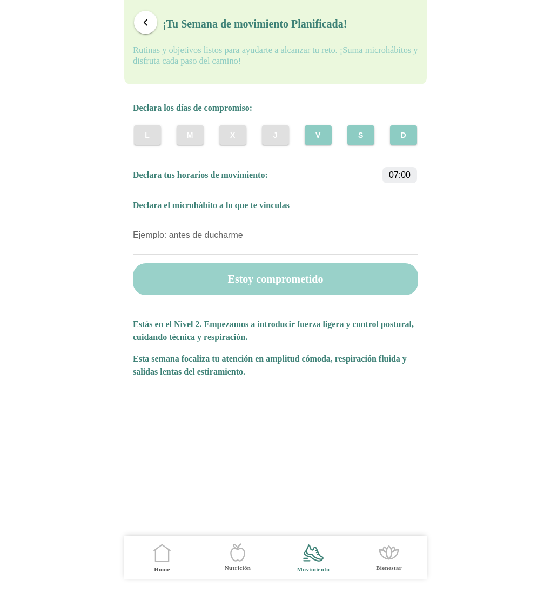
click at [307, 290] on button "Estoy comprometido" at bounding box center [275, 279] width 285 height 32
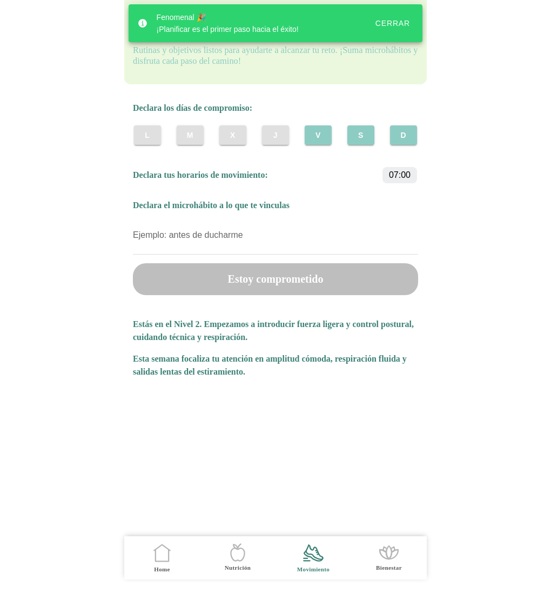
click at [389, 21] on div "Cerrar" at bounding box center [393, 23] width 35 height 9
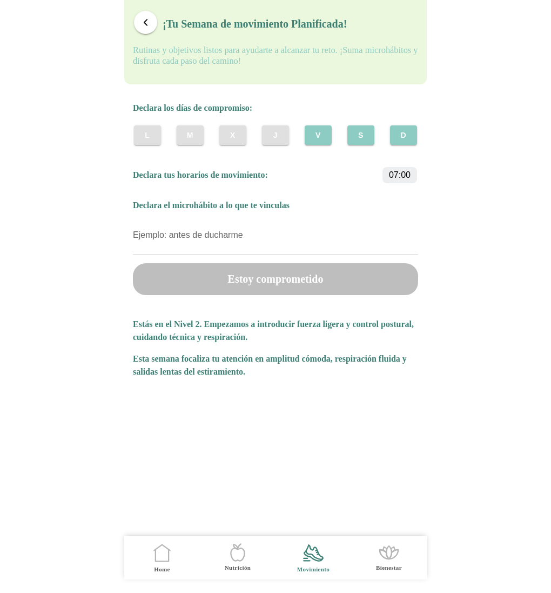
click at [284, 131] on button "J" at bounding box center [275, 134] width 27 height 19
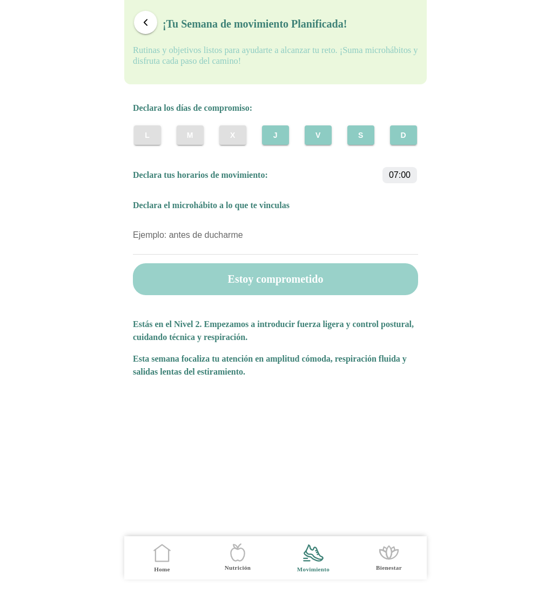
click at [293, 283] on button "Estoy comprometido" at bounding box center [275, 279] width 285 height 32
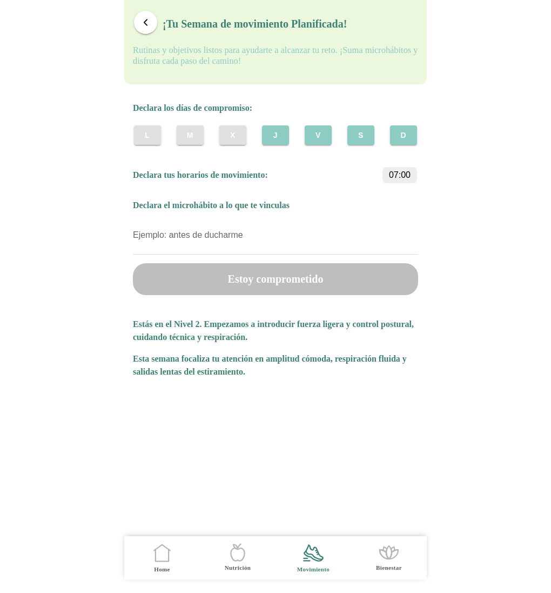
click at [150, 19] on span "button" at bounding box center [145, 22] width 10 height 10
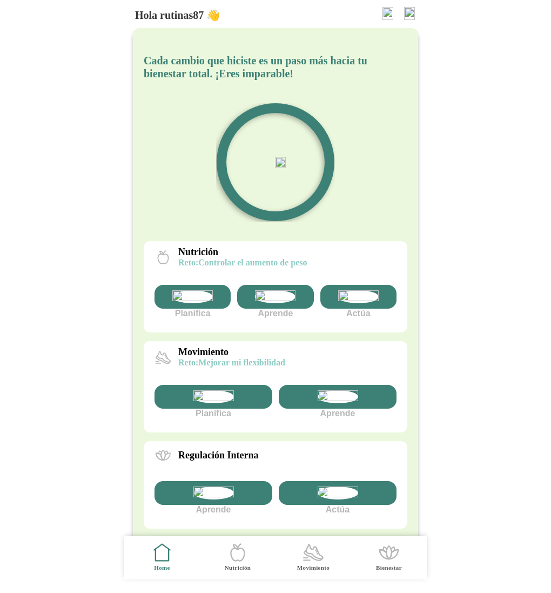
click at [245, 409] on div at bounding box center [214, 397] width 118 height 24
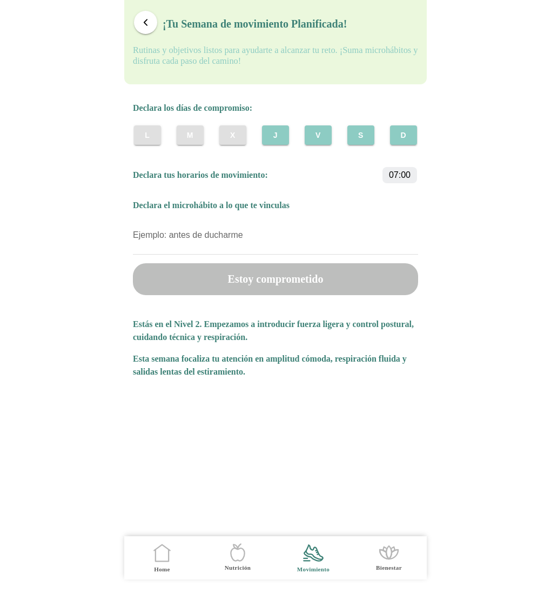
click at [242, 138] on button "X" at bounding box center [232, 134] width 27 height 19
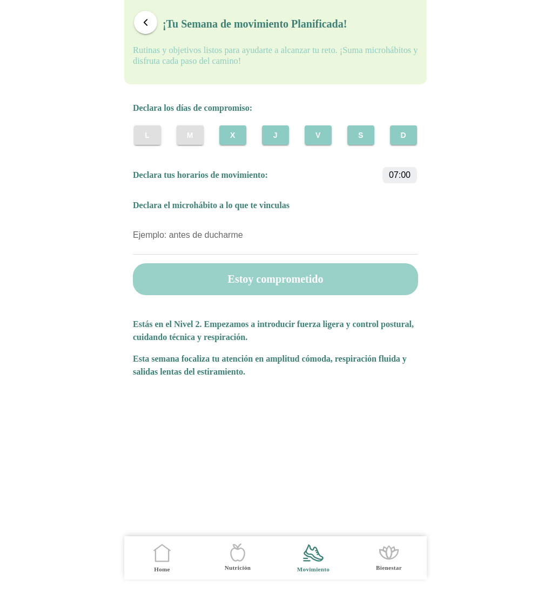
click at [284, 286] on button "Estoy comprometido" at bounding box center [275, 279] width 285 height 32
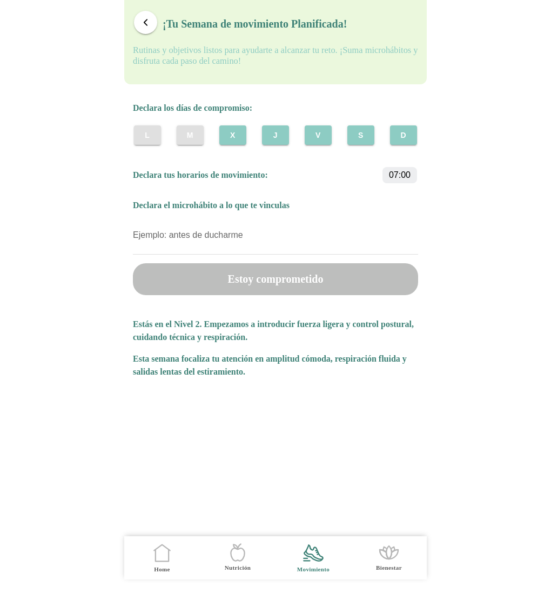
click at [150, 21] on span "button" at bounding box center [145, 22] width 10 height 10
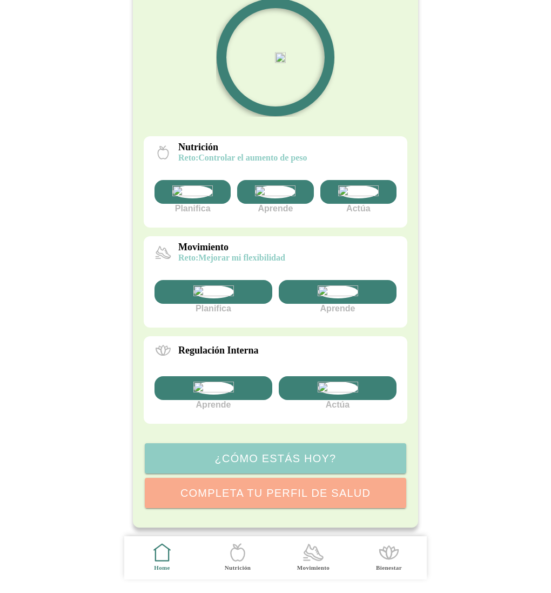
scroll to position [196, 0]
click at [218, 285] on img at bounding box center [213, 291] width 41 height 13
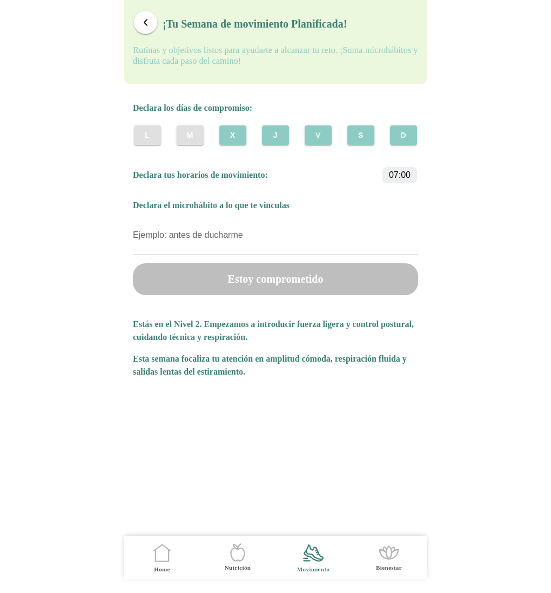
click at [232, 140] on span "X" at bounding box center [232, 135] width 10 height 11
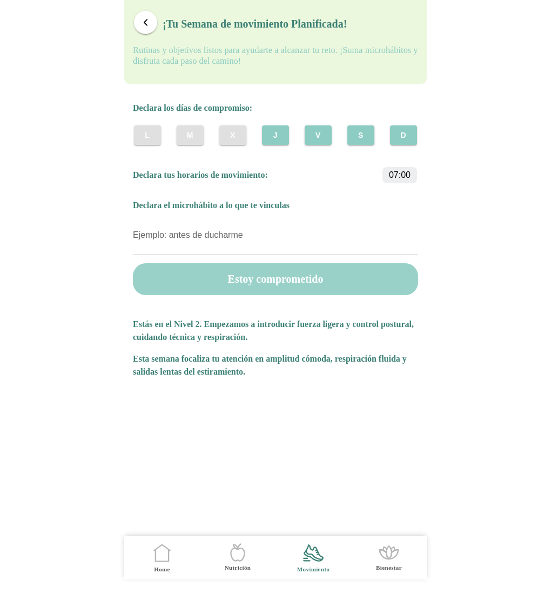
click at [297, 275] on button "Estoy comprometido" at bounding box center [275, 279] width 285 height 32
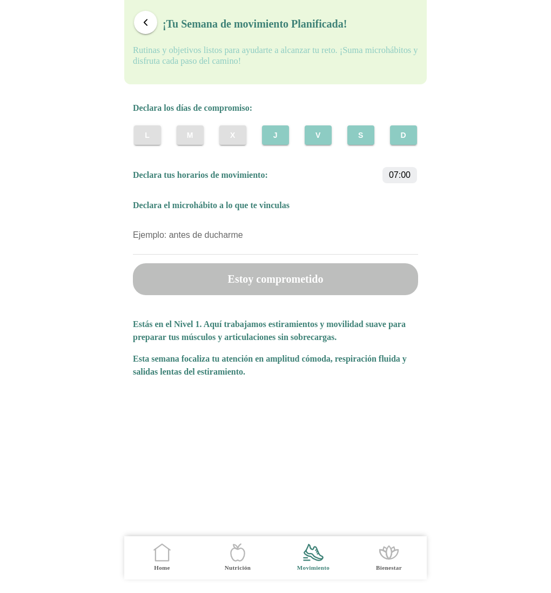
click at [139, 20] on button "button" at bounding box center [145, 22] width 23 height 23
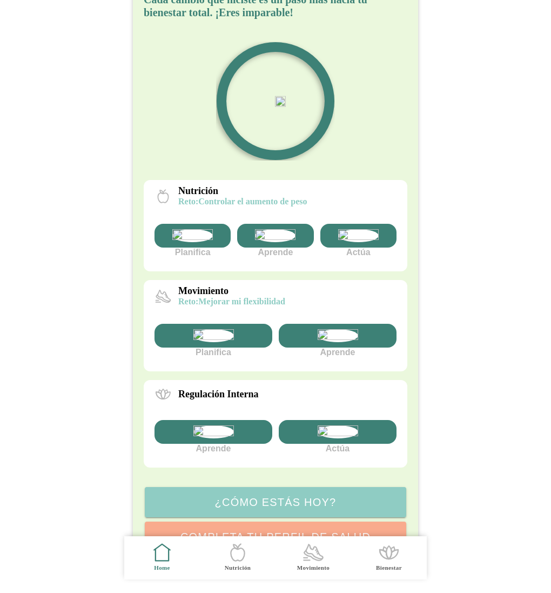
scroll to position [196, 0]
